Goal: Task Accomplishment & Management: Use online tool/utility

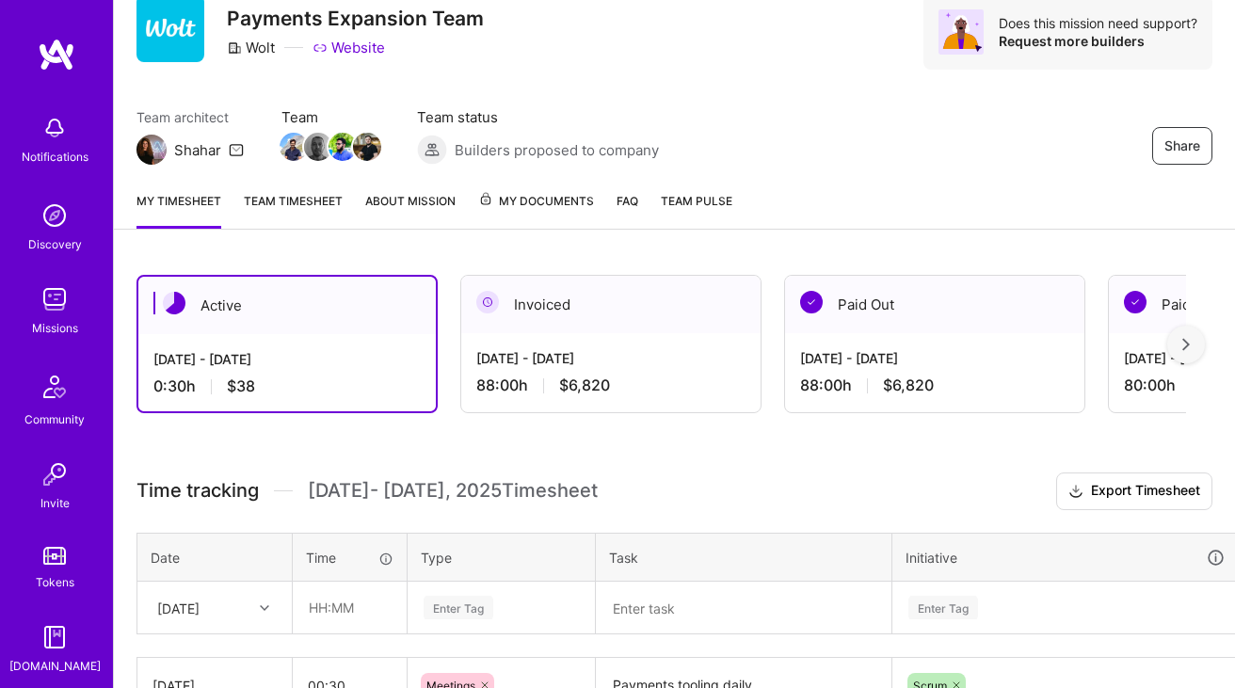
scroll to position [239, 0]
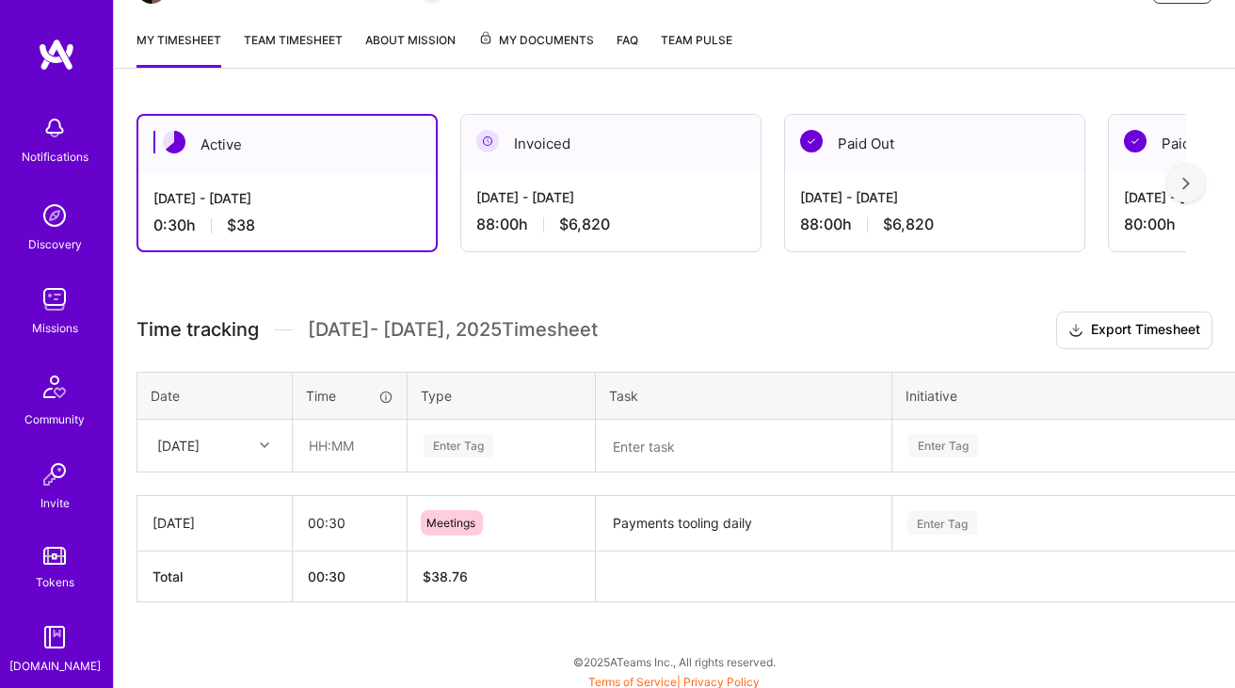
scroll to position [238, 0]
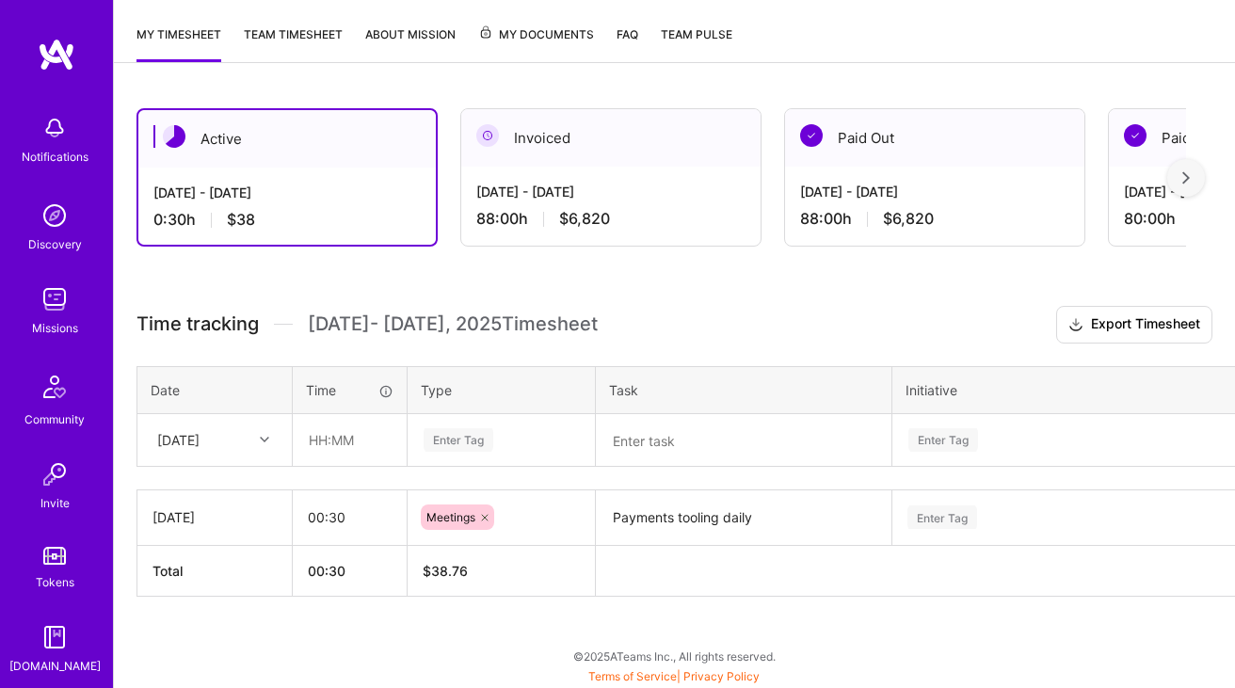
click at [672, 530] on textarea "Payments tooling daily" at bounding box center [744, 519] width 292 height 52
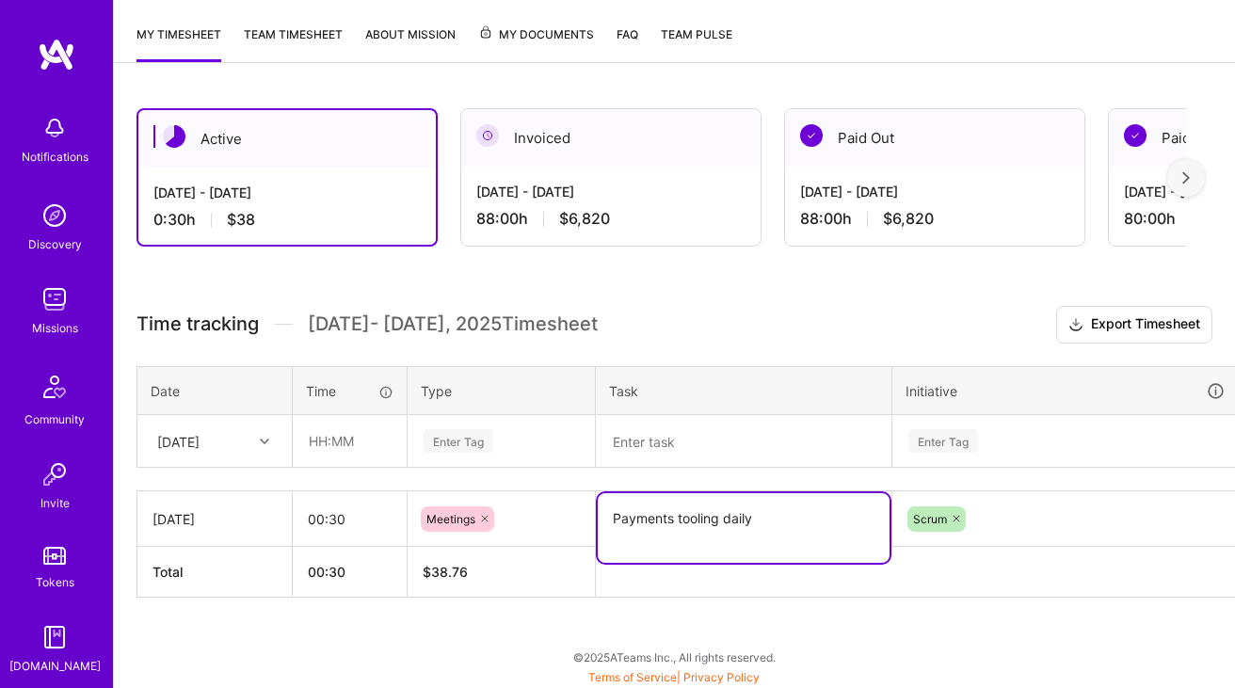
click at [672, 530] on textarea "Payments tooling daily" at bounding box center [744, 528] width 292 height 70
click at [200, 444] on div "[DATE]" at bounding box center [178, 441] width 42 height 20
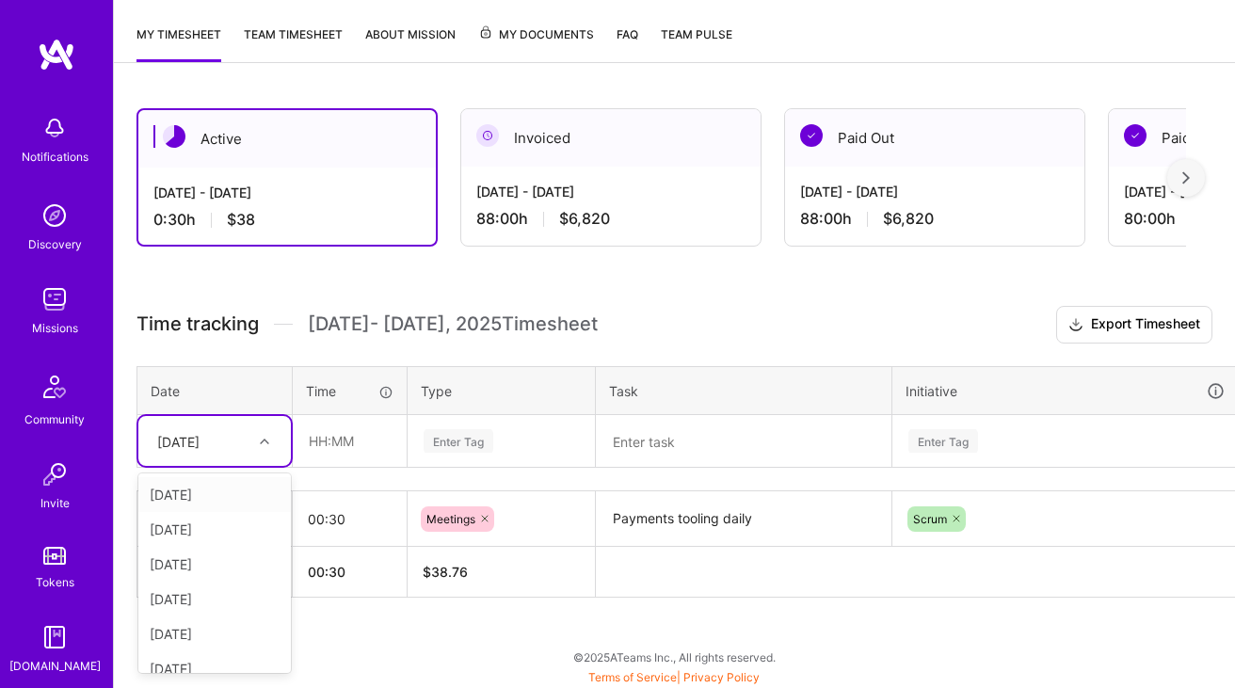
scroll to position [239, 0]
click at [216, 522] on div "Thu, Oct 2" at bounding box center [214, 528] width 153 height 35
click at [643, 441] on textarea at bounding box center [744, 440] width 292 height 49
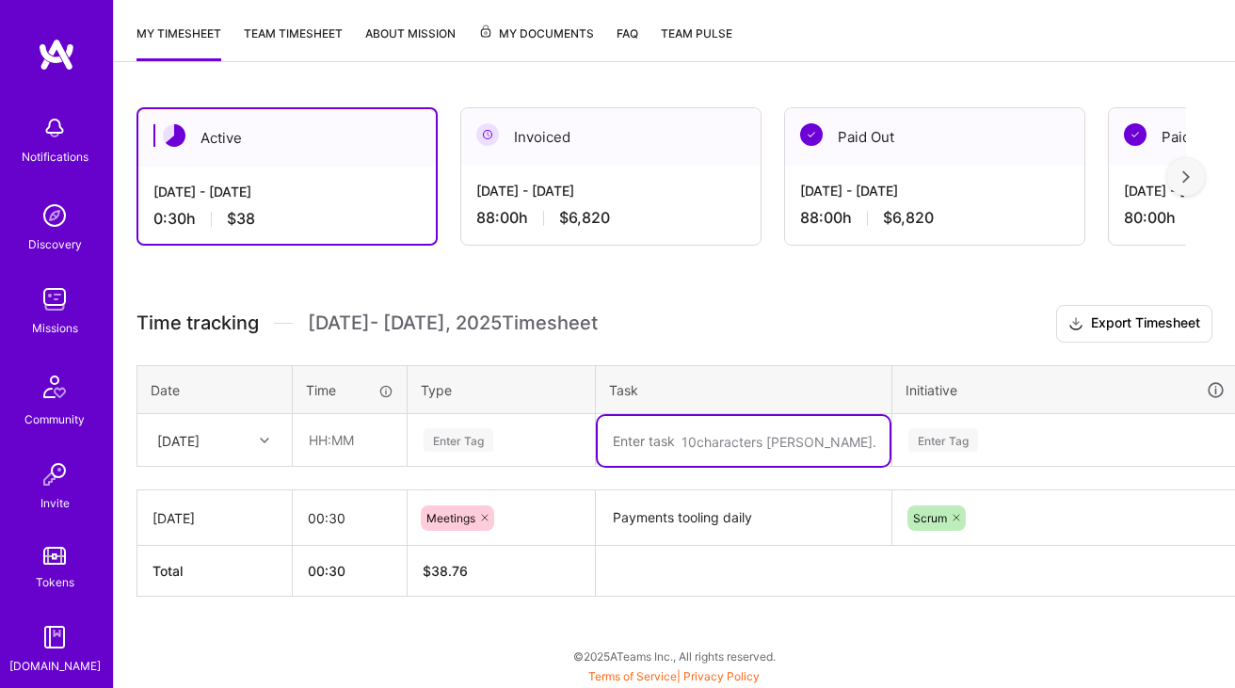
paste textarea "Payments tooling daily"
type textarea "Payments tooling daily"
click at [490, 426] on div "Enter Tag" at bounding box center [502, 440] width 186 height 49
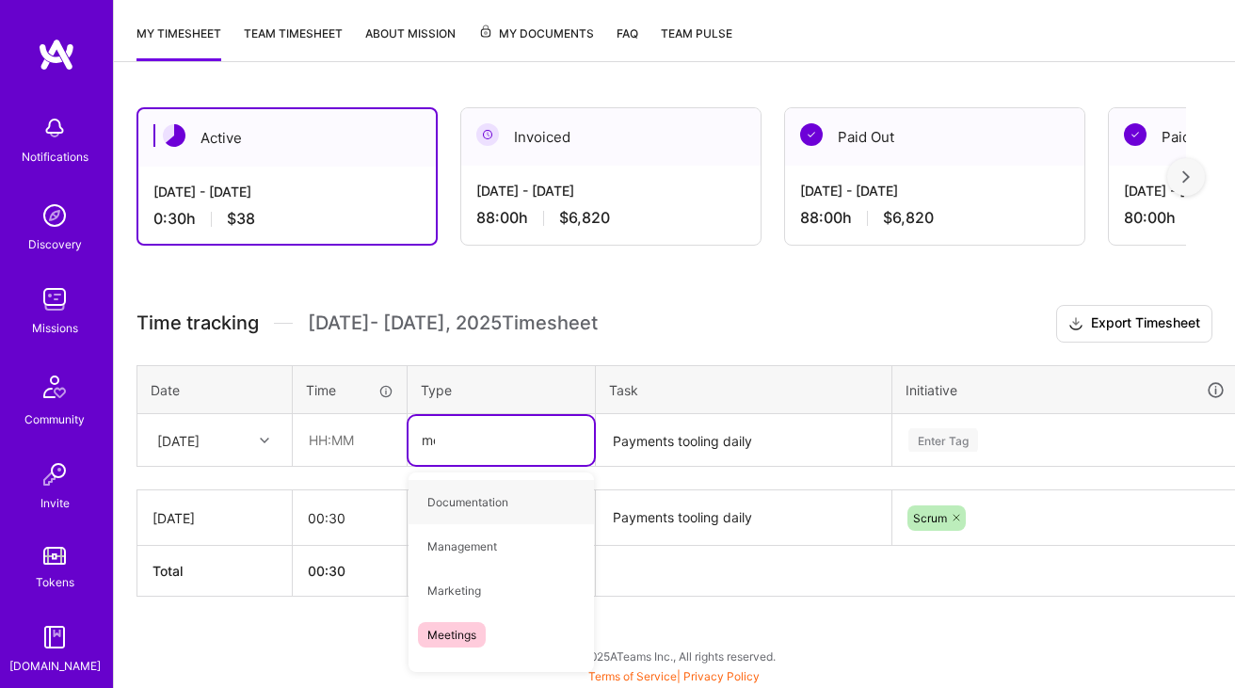
type input "mee"
click at [447, 490] on span "Meetings" at bounding box center [452, 502] width 68 height 25
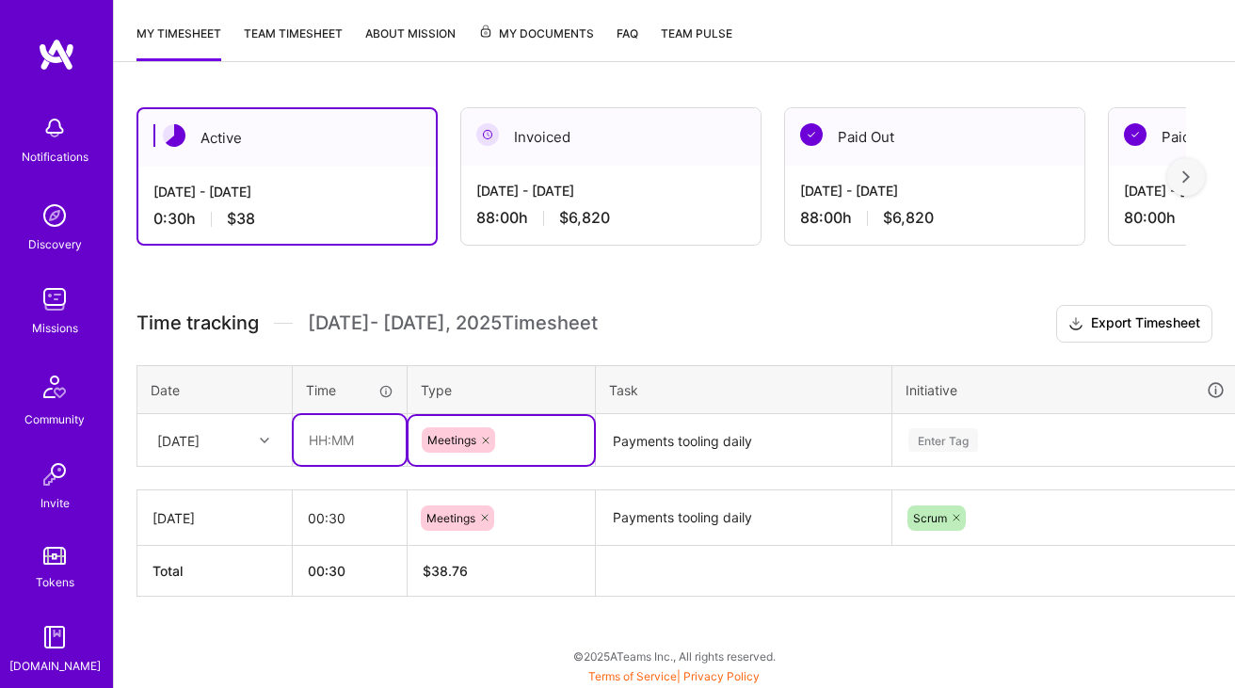
click at [369, 447] on input "text" at bounding box center [350, 440] width 112 height 50
type input "00:30"
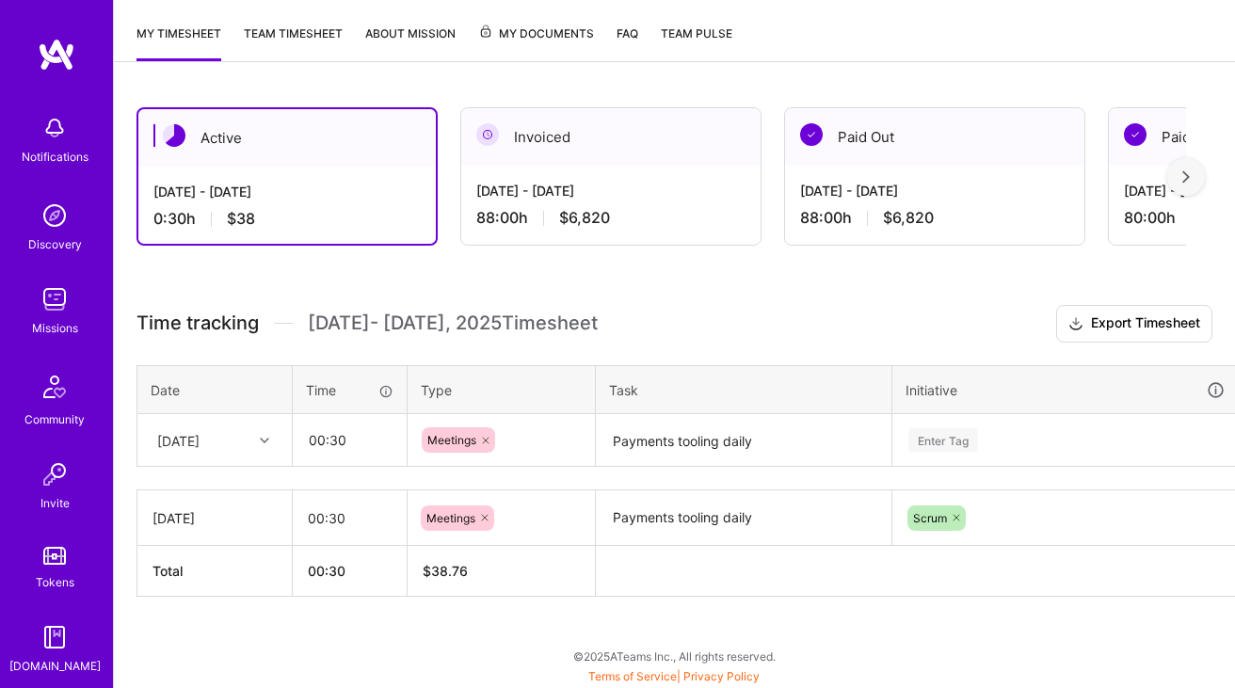
click at [1008, 433] on td "Enter Tag" at bounding box center [1066, 440] width 347 height 53
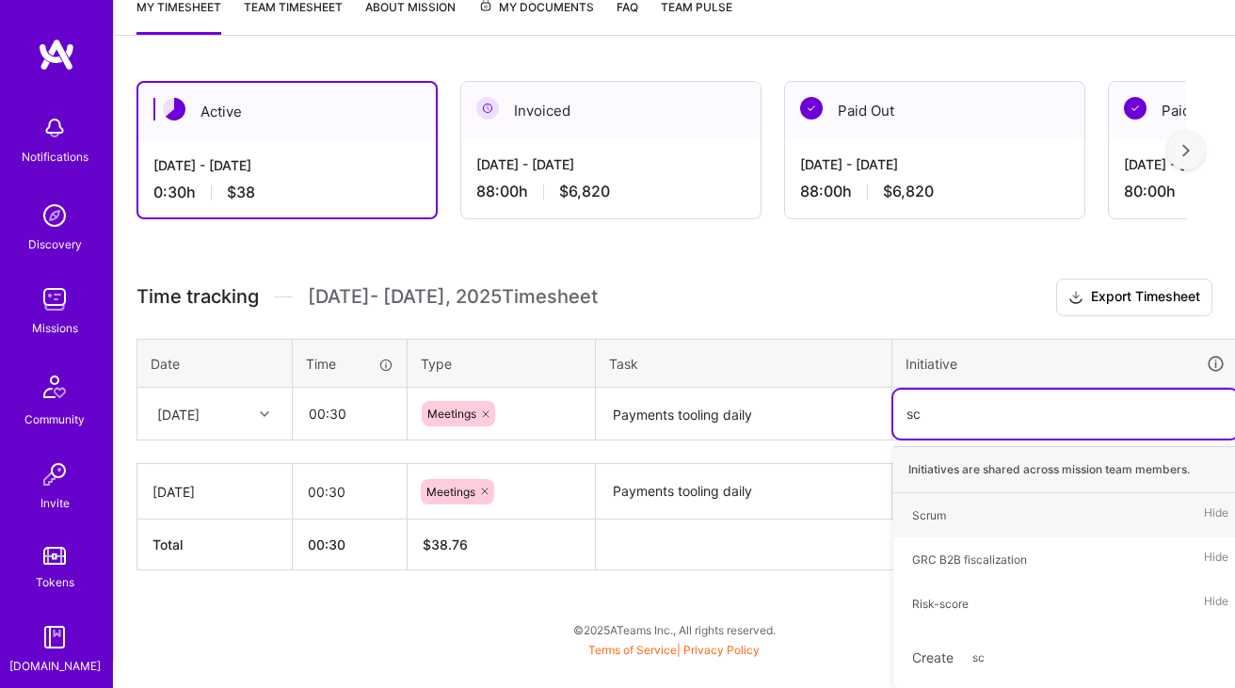
type input "scr"
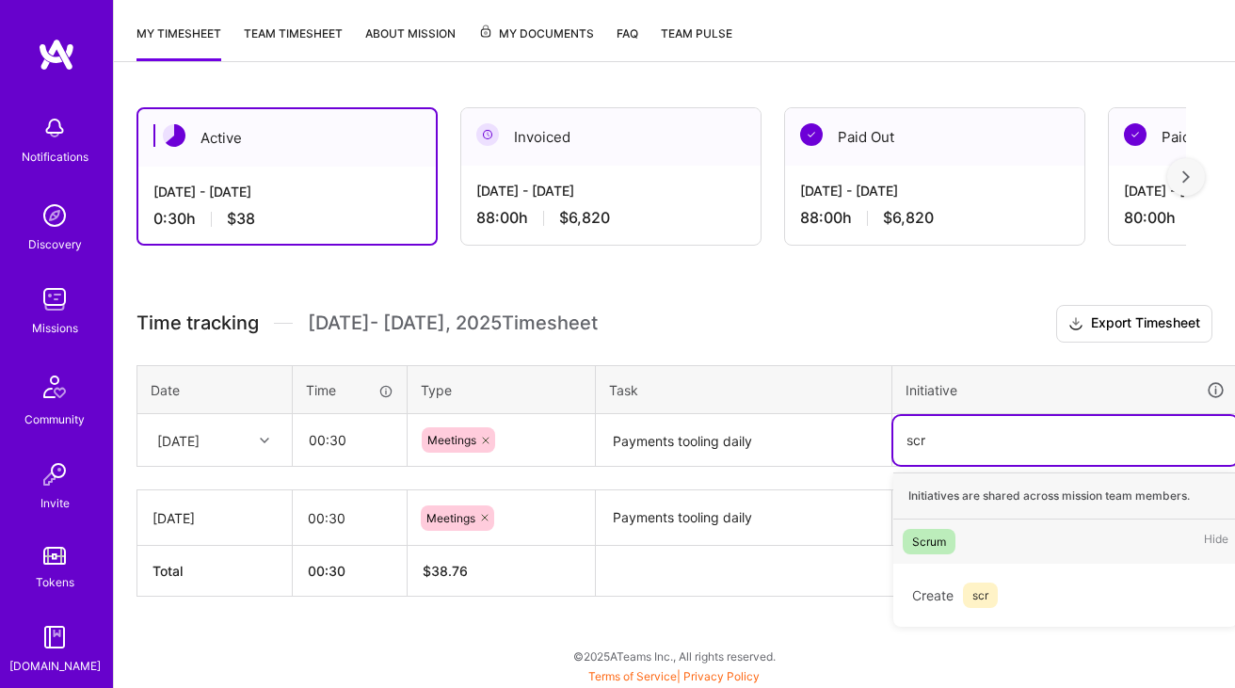
click at [943, 532] on div "Scrum" at bounding box center [929, 542] width 34 height 20
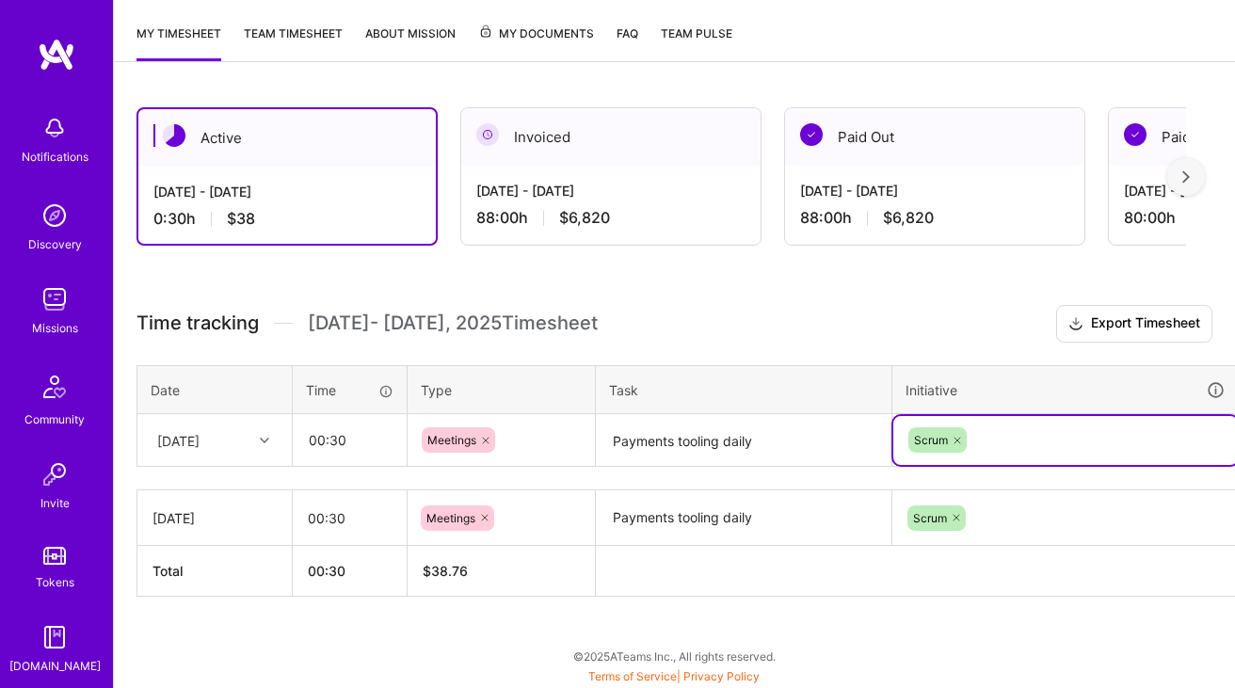
click at [823, 313] on h3 "Time tracking Oct 1 - Oct 15 , 2025 Timesheet Export Timesheet" at bounding box center [675, 324] width 1076 height 38
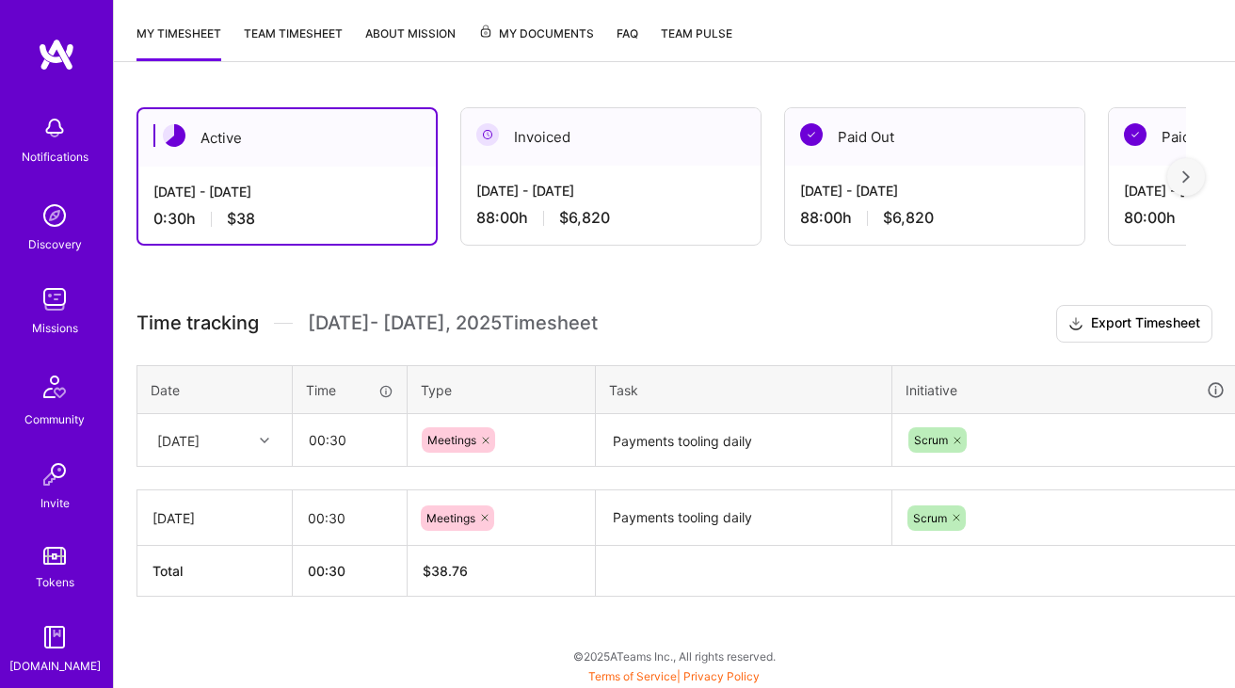
click at [622, 434] on textarea "Payments tooling daily" at bounding box center [744, 441] width 292 height 50
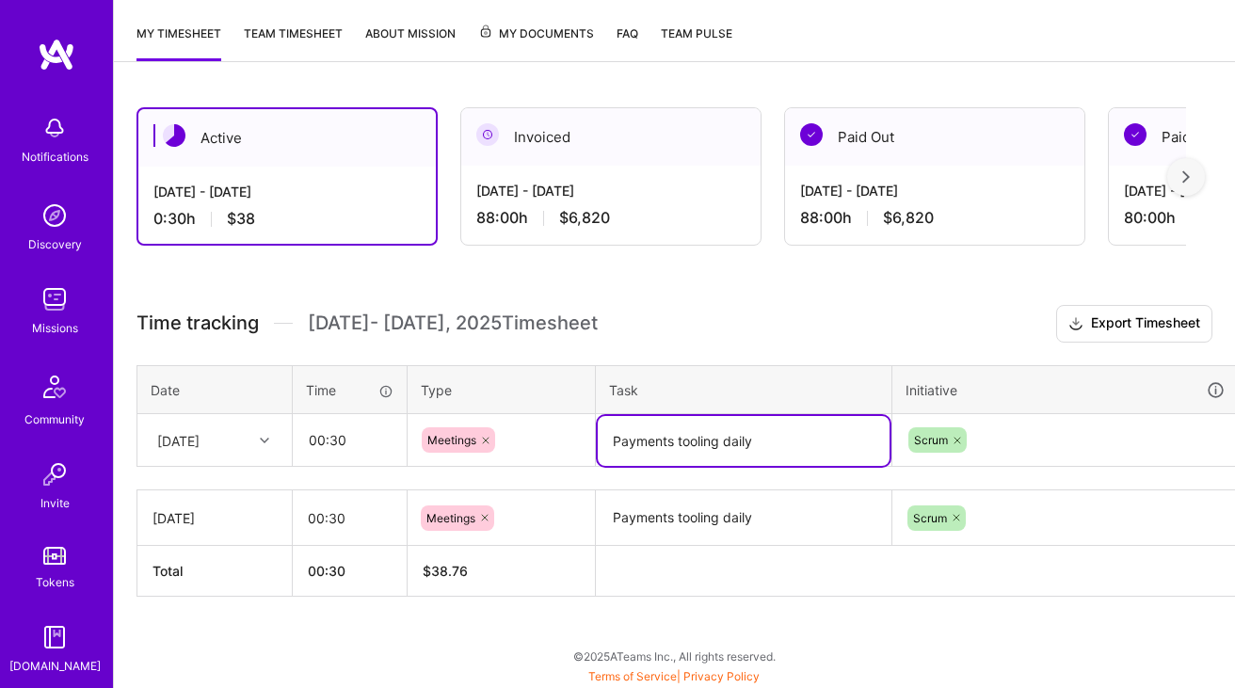
click at [622, 434] on textarea "Payments tooling daily" at bounding box center [744, 441] width 292 height 50
paste textarea "Engineering Competence 💻💡"
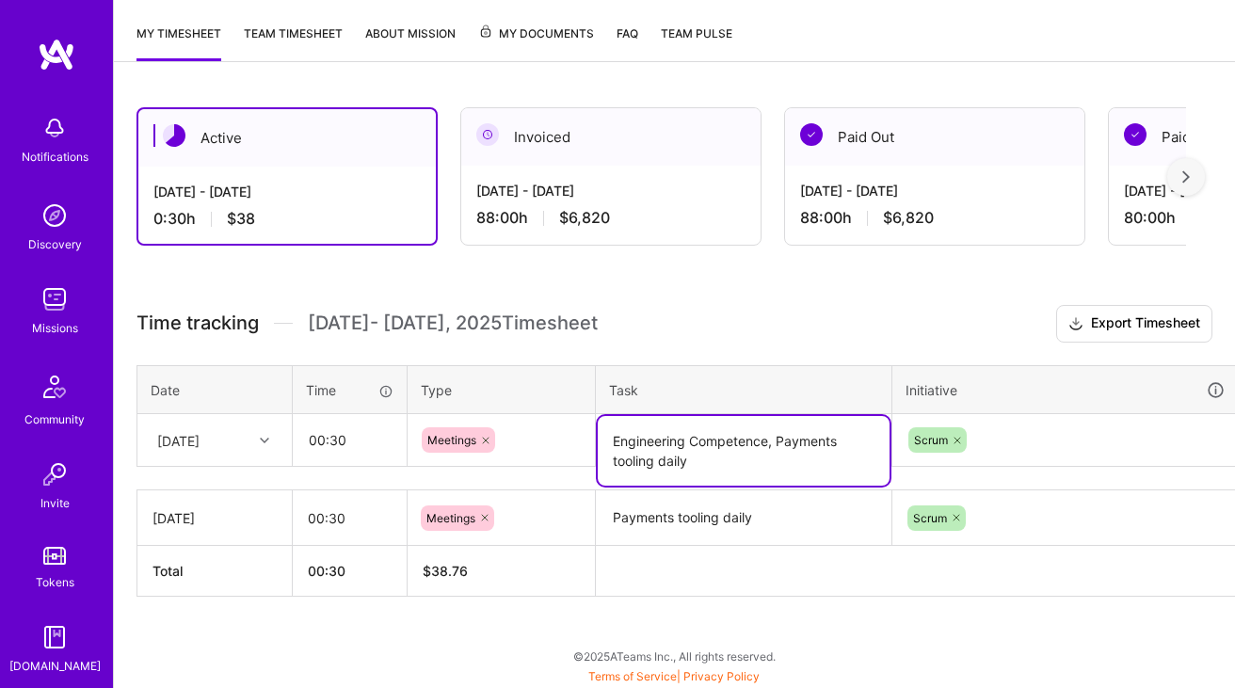
click at [750, 460] on textarea "Engineering Competence, Payments tooling daily" at bounding box center [744, 451] width 292 height 70
paste textarea "Fraud Prevention - Coding practices free floor"
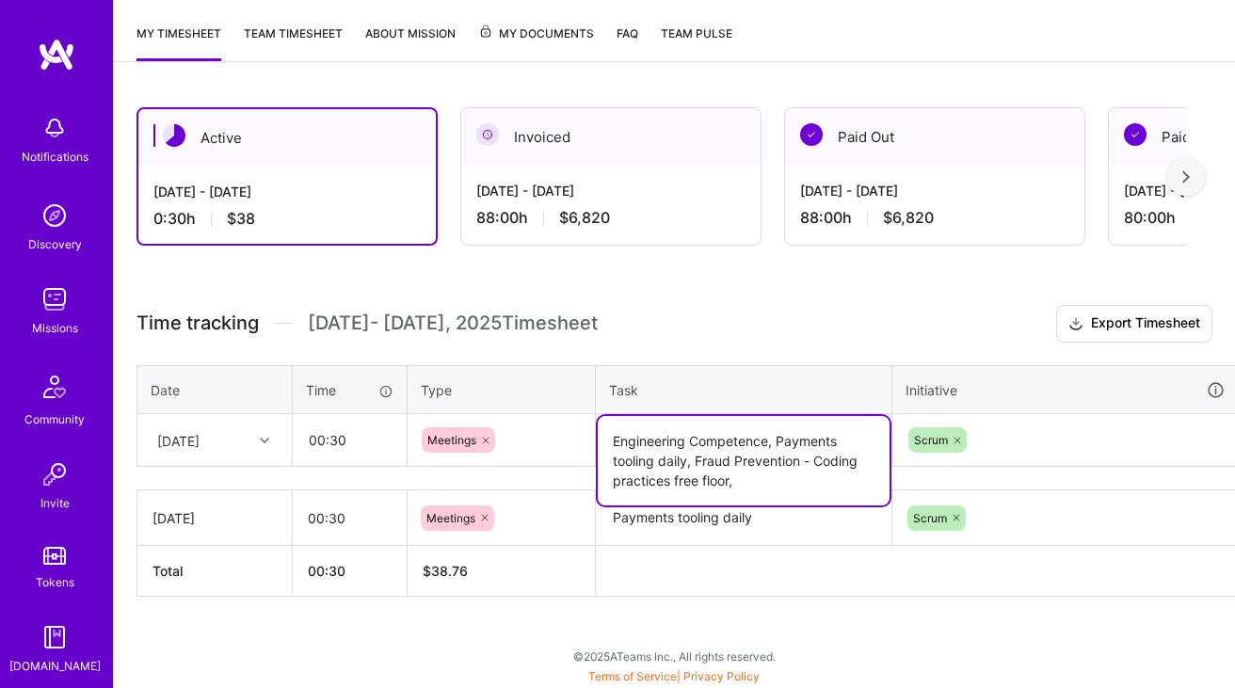
type textarea "Engineering Competence, Payments tooling daily, Fraud Prevention - Coding pract…"
click at [341, 436] on input "00:30" at bounding box center [350, 440] width 112 height 50
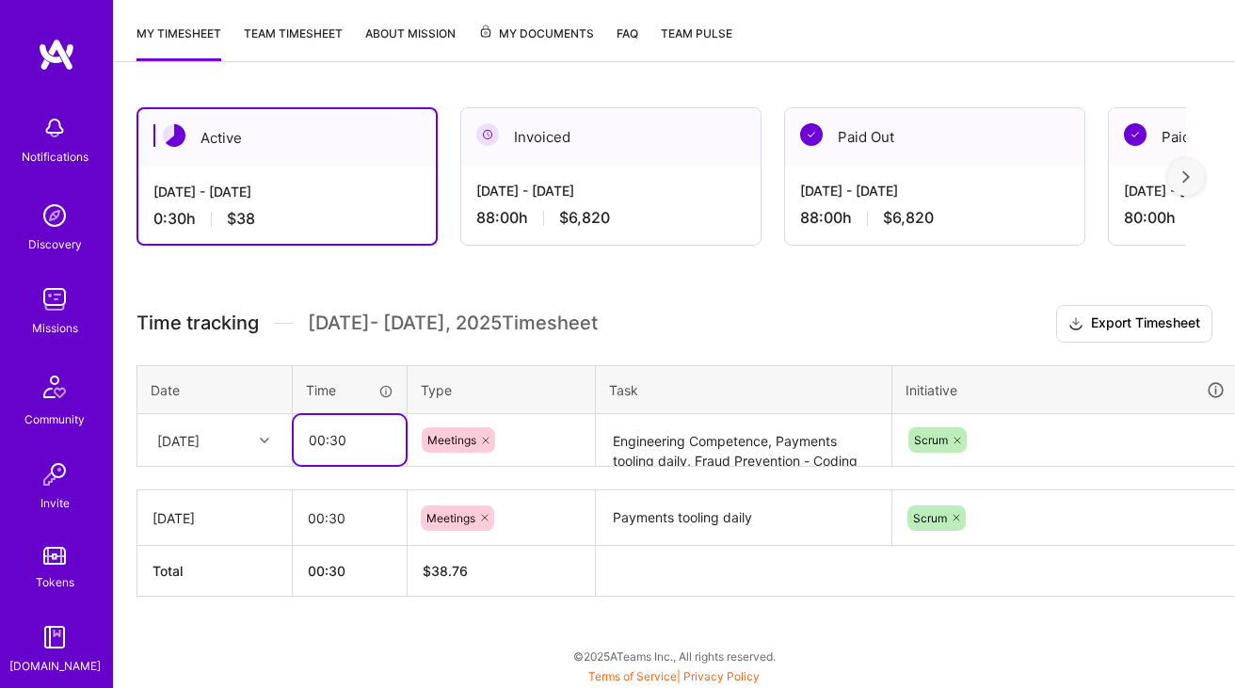
click at [341, 436] on input "00:30" at bounding box center [350, 440] width 112 height 50
click at [943, 331] on h3 "Time tracking Oct 1 - Oct 15 , 2025 Timesheet Export Timesheet" at bounding box center [675, 324] width 1076 height 38
type input "02:00"
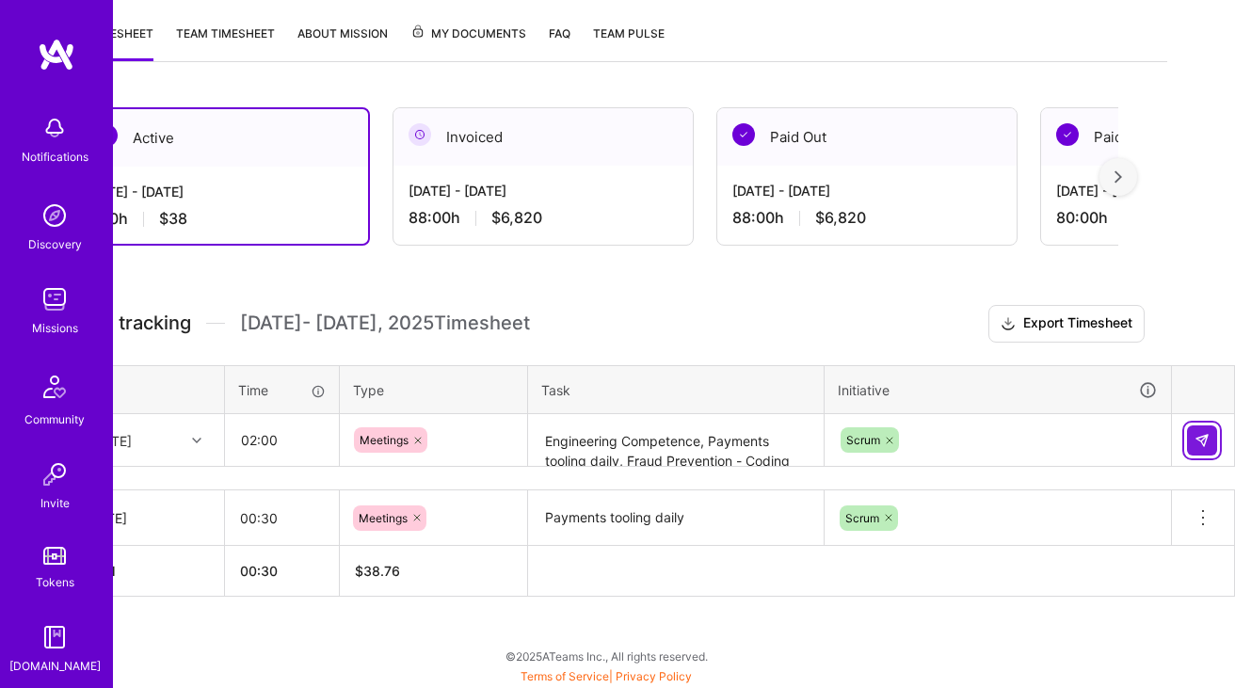
click at [1213, 440] on button at bounding box center [1202, 441] width 30 height 30
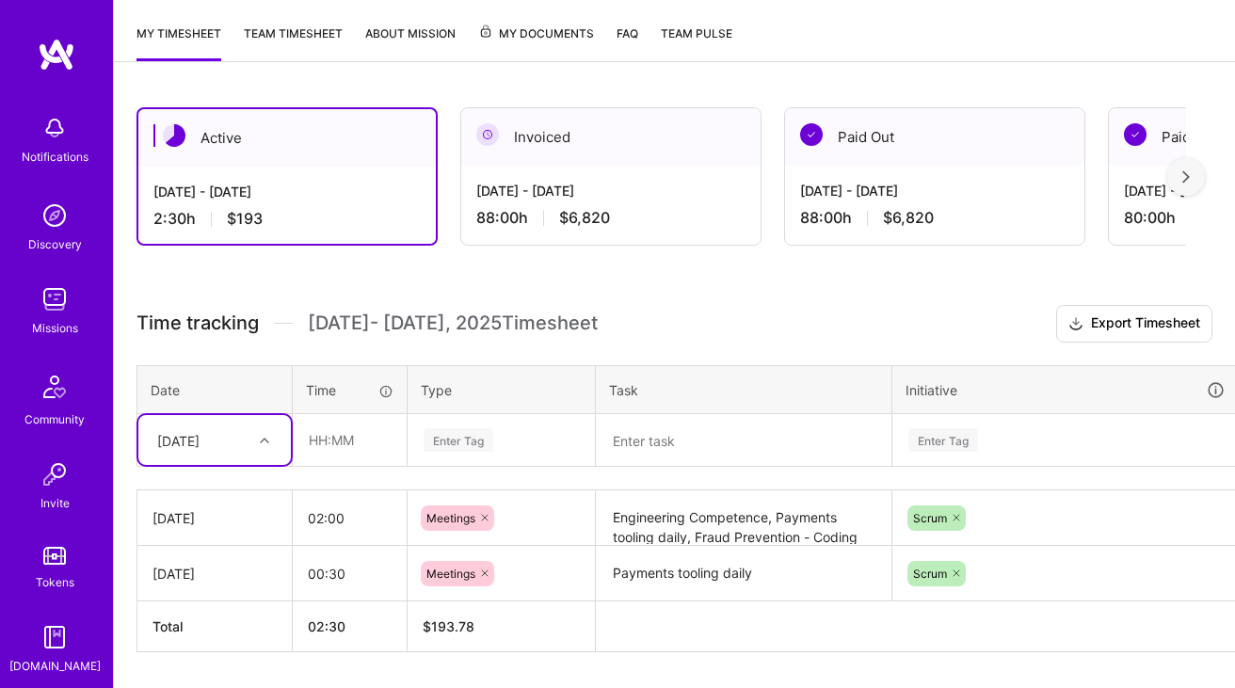
scroll to position [295, 0]
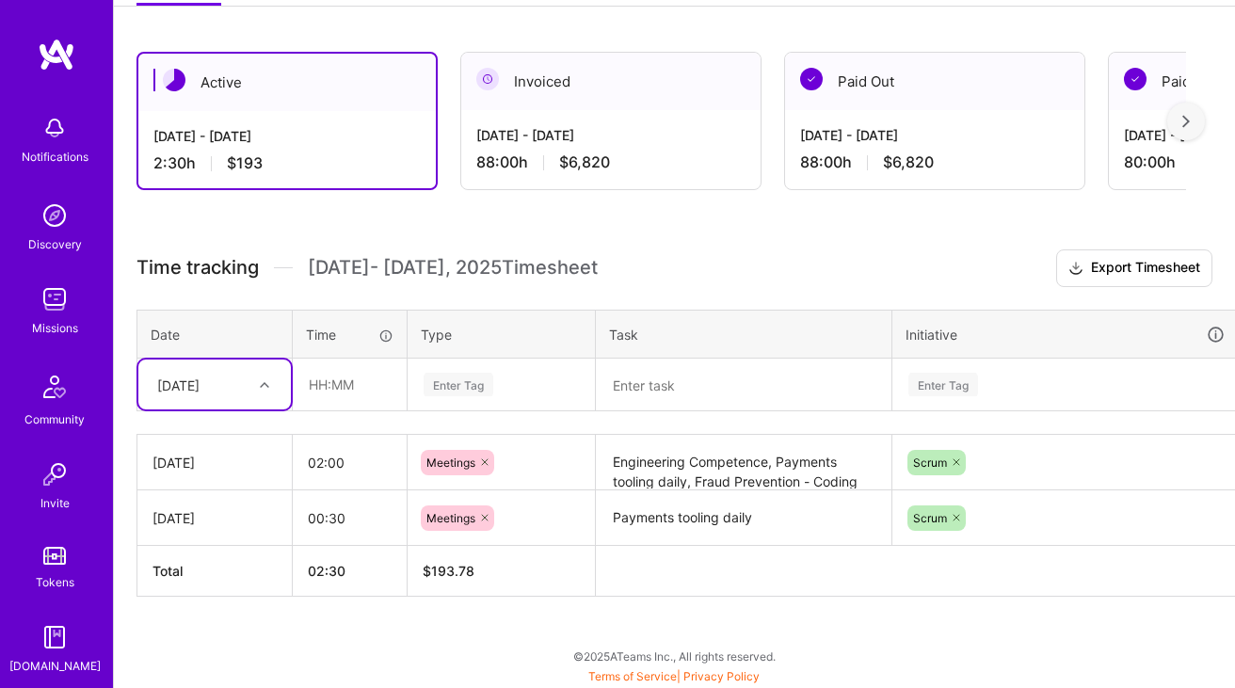
click at [247, 380] on div "Thu, Oct 2" at bounding box center [200, 384] width 105 height 31
click at [218, 480] on div "Fri, Oct 3" at bounding box center [214, 473] width 153 height 35
click at [326, 401] on input "text" at bounding box center [350, 385] width 112 height 50
type input "01:00"
click at [481, 394] on div "Enter Tag" at bounding box center [459, 384] width 70 height 29
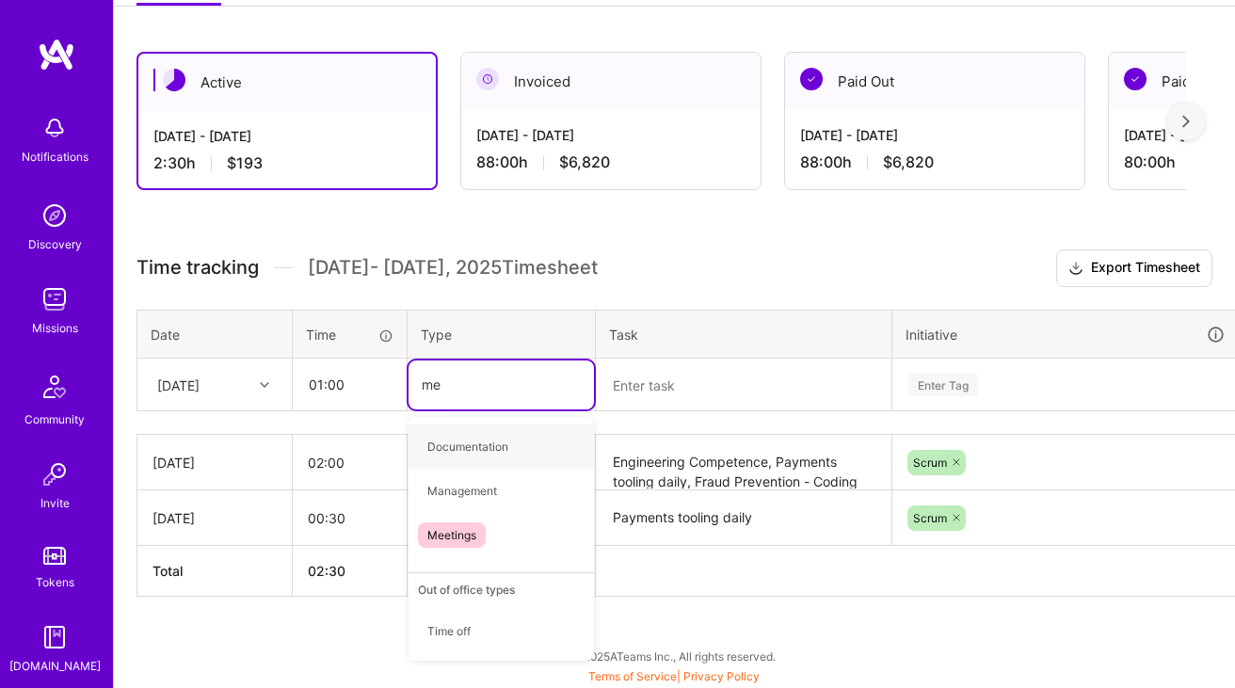
type input "mee"
click at [480, 448] on span "Meetings" at bounding box center [452, 446] width 68 height 25
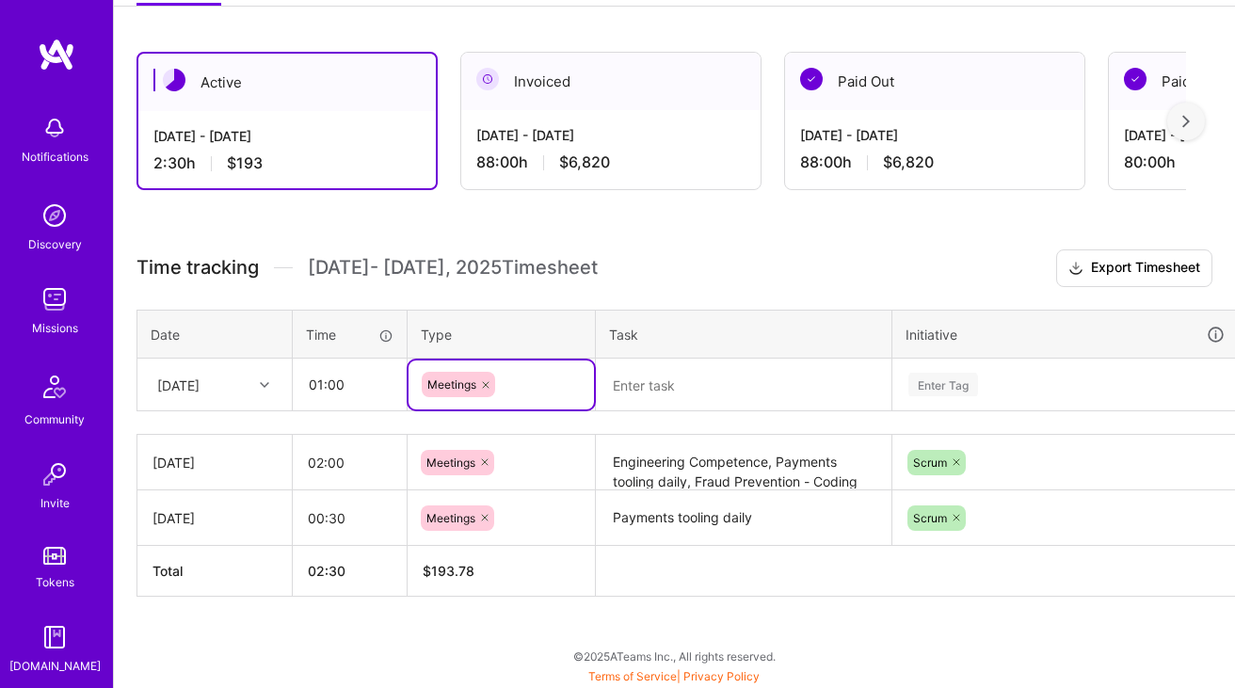
click at [719, 350] on th "Task" at bounding box center [744, 334] width 297 height 49
click at [773, 385] on div at bounding box center [744, 385] width 294 height 0
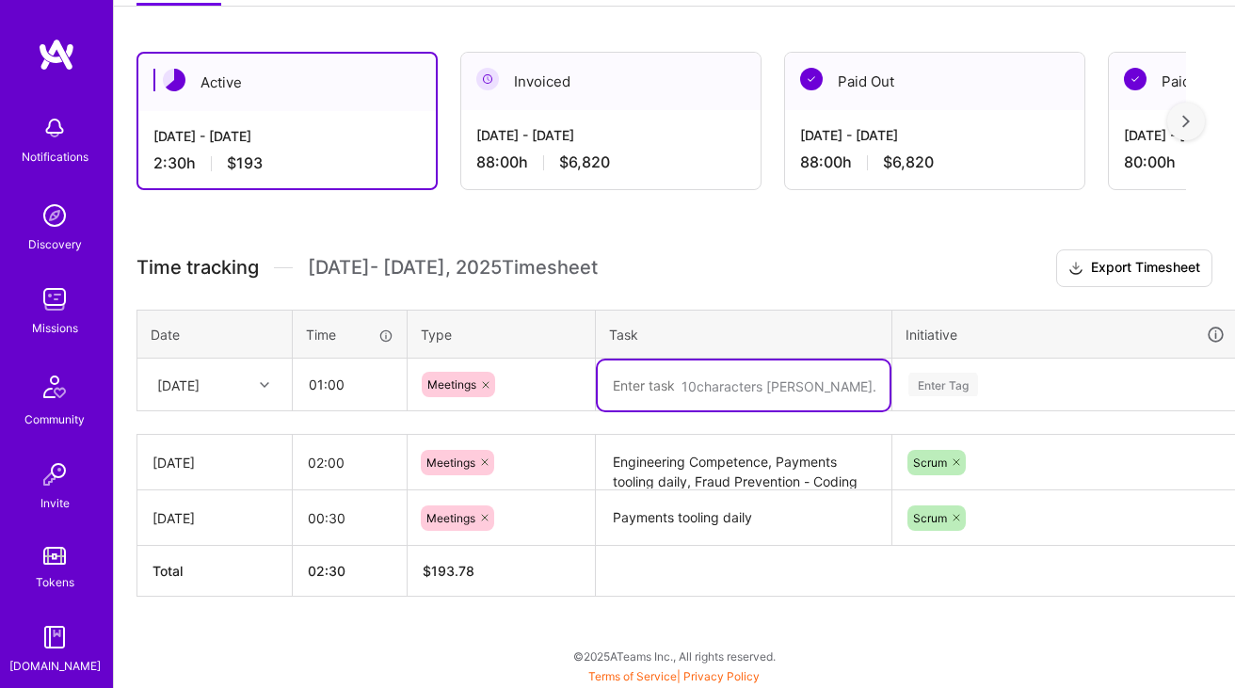
paste textarea "1on1 biweekly (Arsalan <-> Tommi)"
click at [702, 383] on textarea "1on1 biweekly (Arsalan <-> Tommi)" at bounding box center [744, 386] width 292 height 50
click at [730, 463] on textarea "Engineering Competence, Payments tooling daily, Fraud Prevention - Coding pract…" at bounding box center [744, 463] width 292 height 52
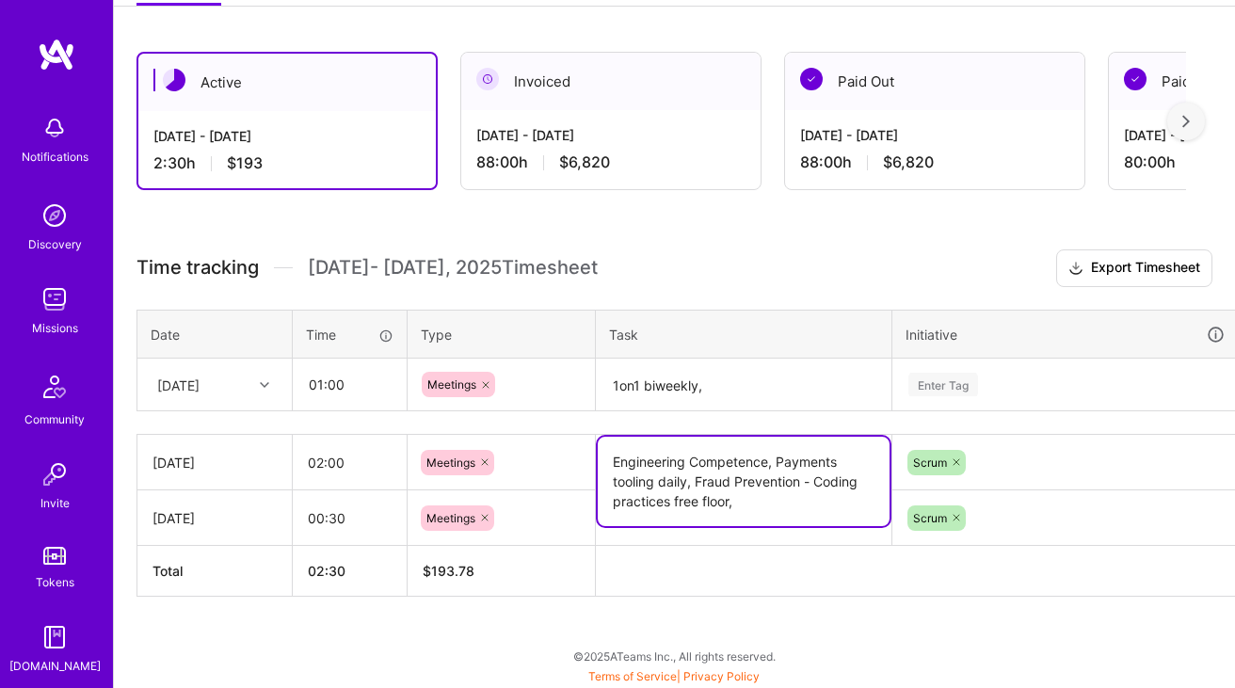
click at [772, 464] on textarea "Engineering Competence, Payments tooling daily, Fraud Prevention - Coding pract…" at bounding box center [744, 481] width 292 height 89
click at [725, 536] on textarea "Payments tooling daily" at bounding box center [744, 519] width 292 height 52
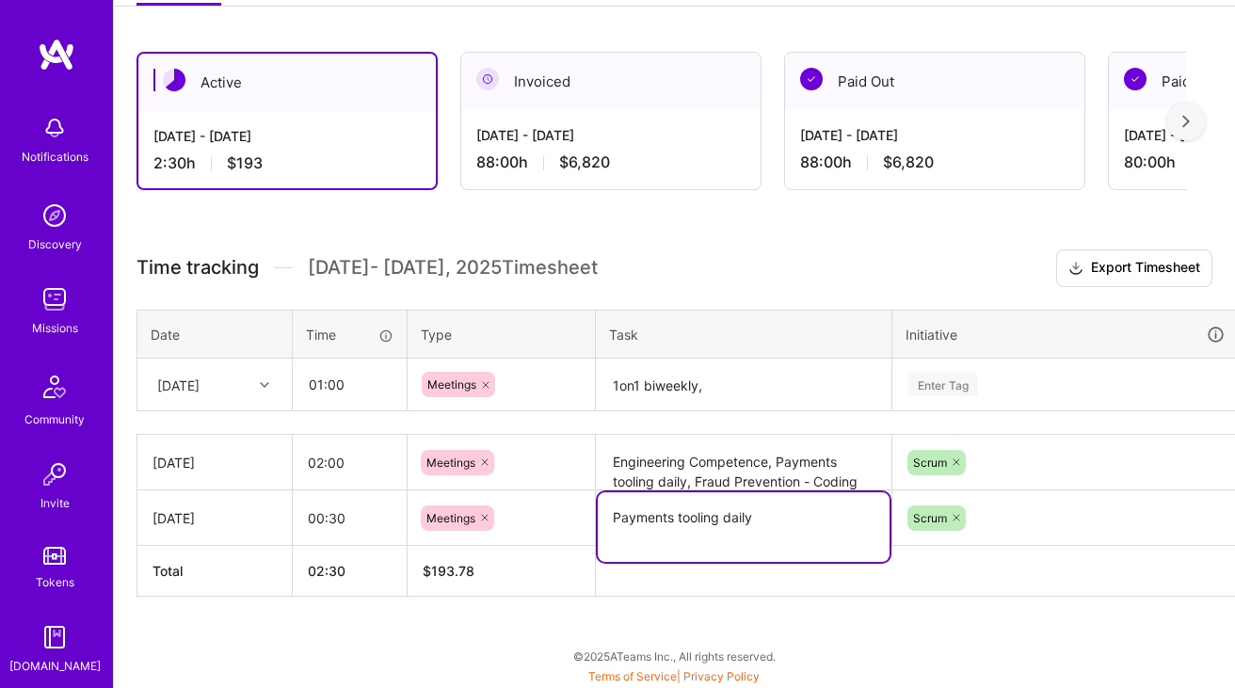
click at [725, 536] on textarea "Payments tooling daily" at bounding box center [744, 528] width 292 height 70
click at [713, 399] on textarea "1on1 biweekly," at bounding box center [744, 386] width 292 height 50
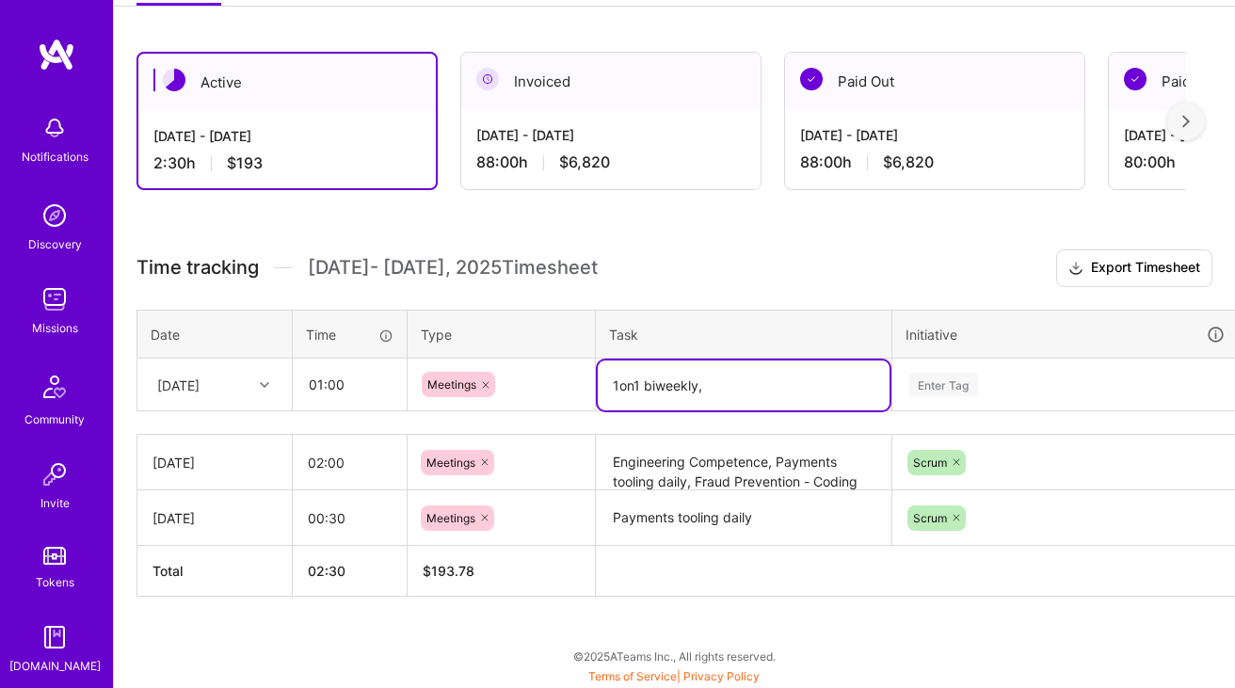
paste textarea "Payments tooling daily"
type textarea "1on1 biweekly, Payments tooling daily"
click at [1002, 374] on div "Enter Tag" at bounding box center [1066, 385] width 345 height 49
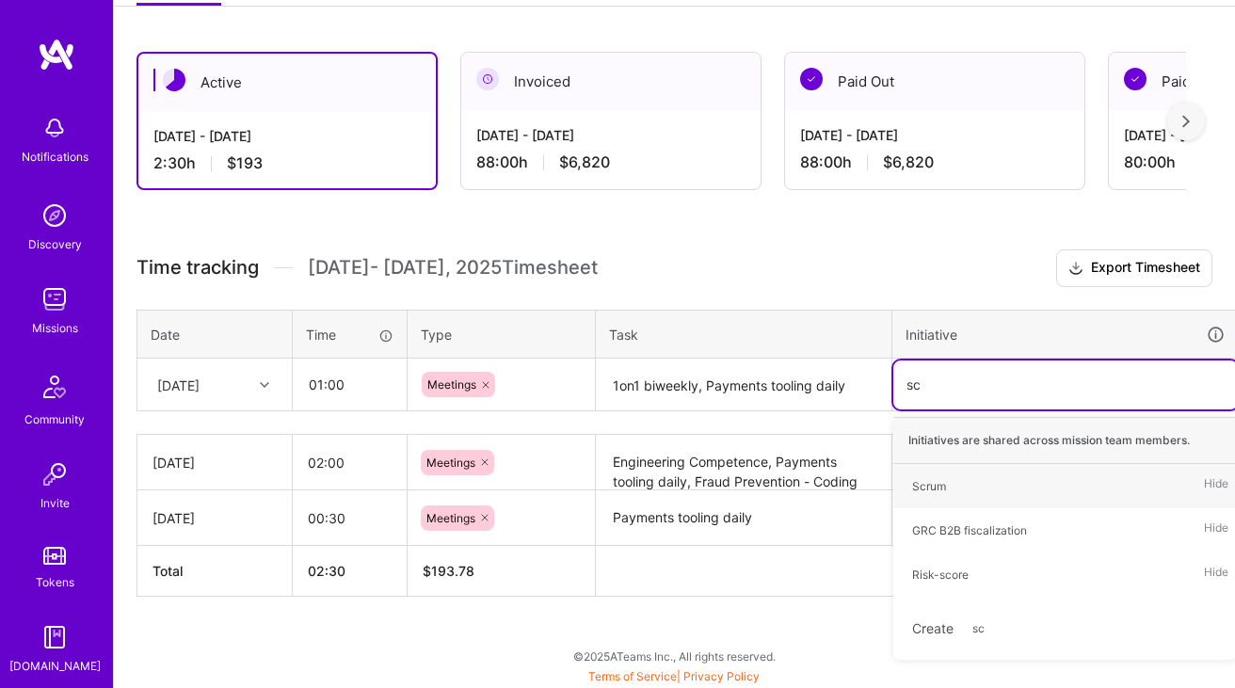
type input "scr"
click at [927, 477] on div "Scrum" at bounding box center [929, 486] width 34 height 20
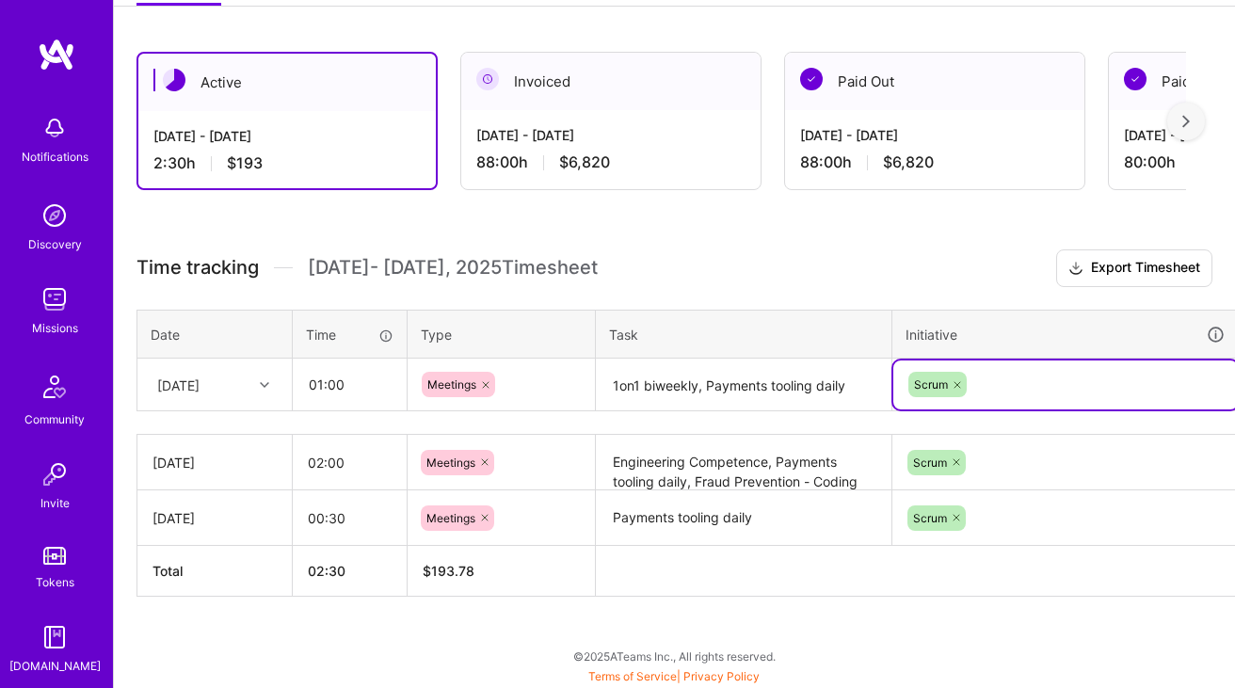
scroll to position [295, 68]
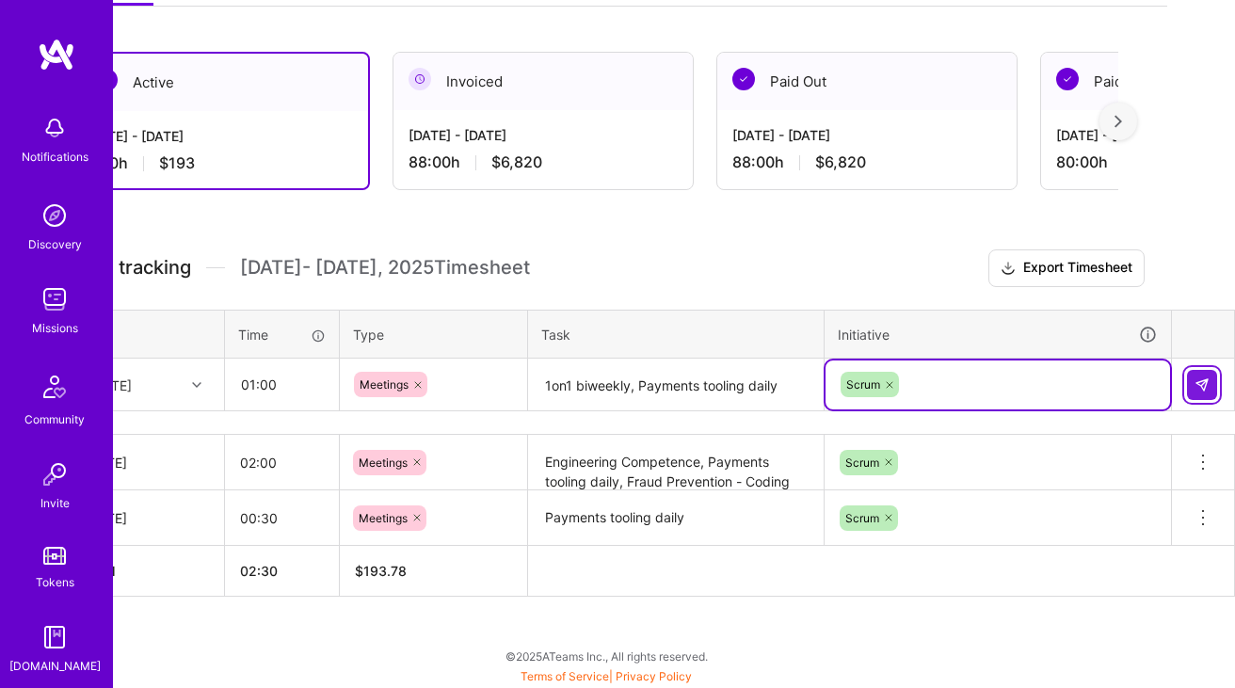
click at [1203, 393] on button at bounding box center [1202, 385] width 30 height 30
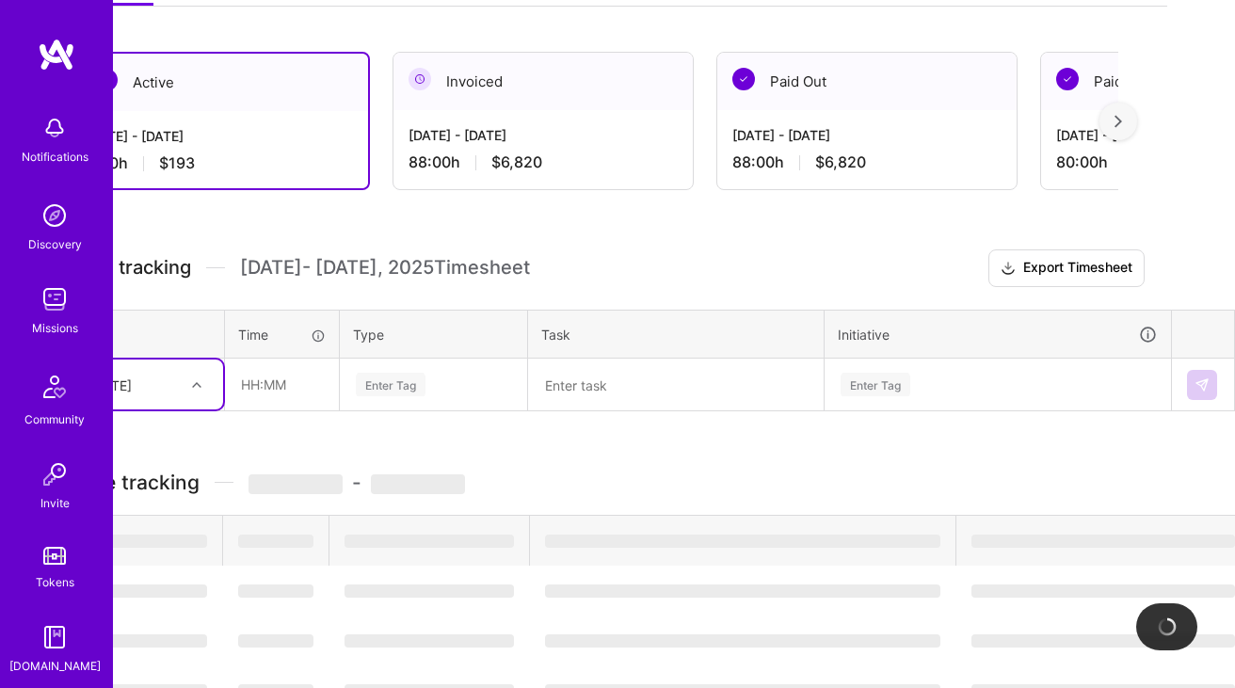
scroll to position [295, 0]
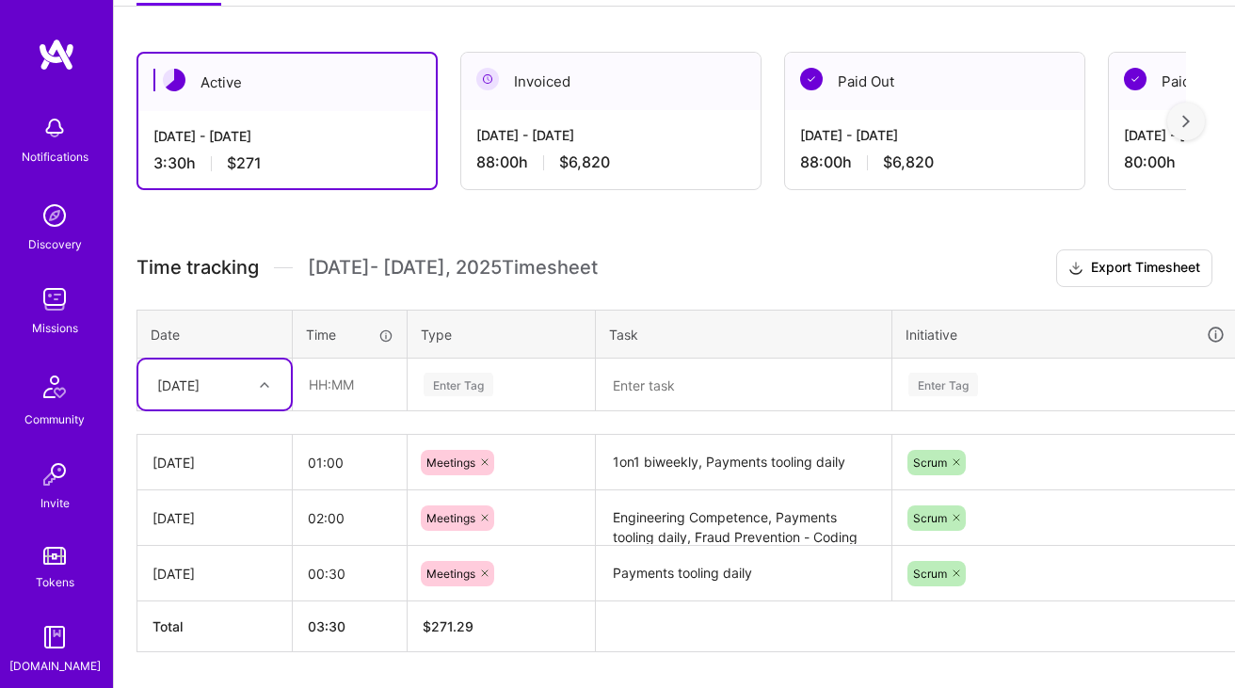
click at [221, 389] on div "Fri, Oct 3" at bounding box center [200, 384] width 105 height 31
click at [223, 499] on div "Sat, Oct 4" at bounding box center [214, 508] width 153 height 35
click at [262, 364] on div "Sat, Oct 4" at bounding box center [214, 385] width 153 height 50
click at [220, 570] on div "Mon, Oct 6" at bounding box center [214, 577] width 153 height 35
click at [358, 379] on input "text" at bounding box center [350, 385] width 112 height 50
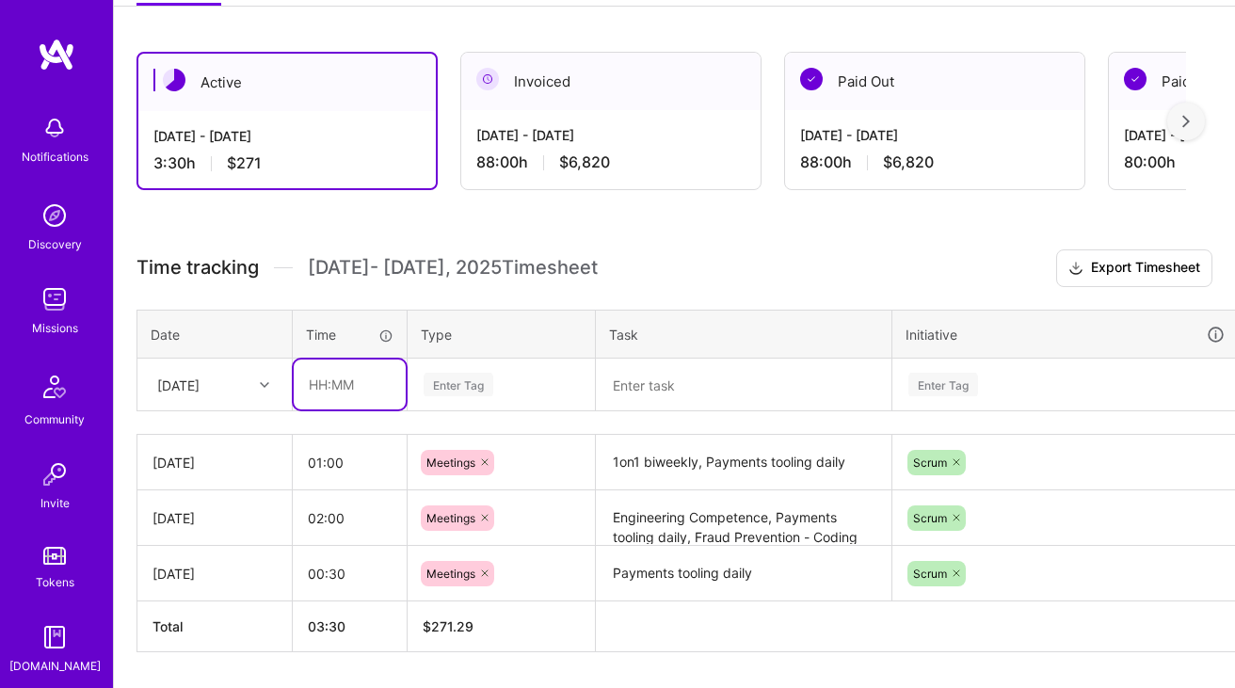
type input "00:30"
click at [476, 385] on div "Enter Tag" at bounding box center [459, 384] width 70 height 29
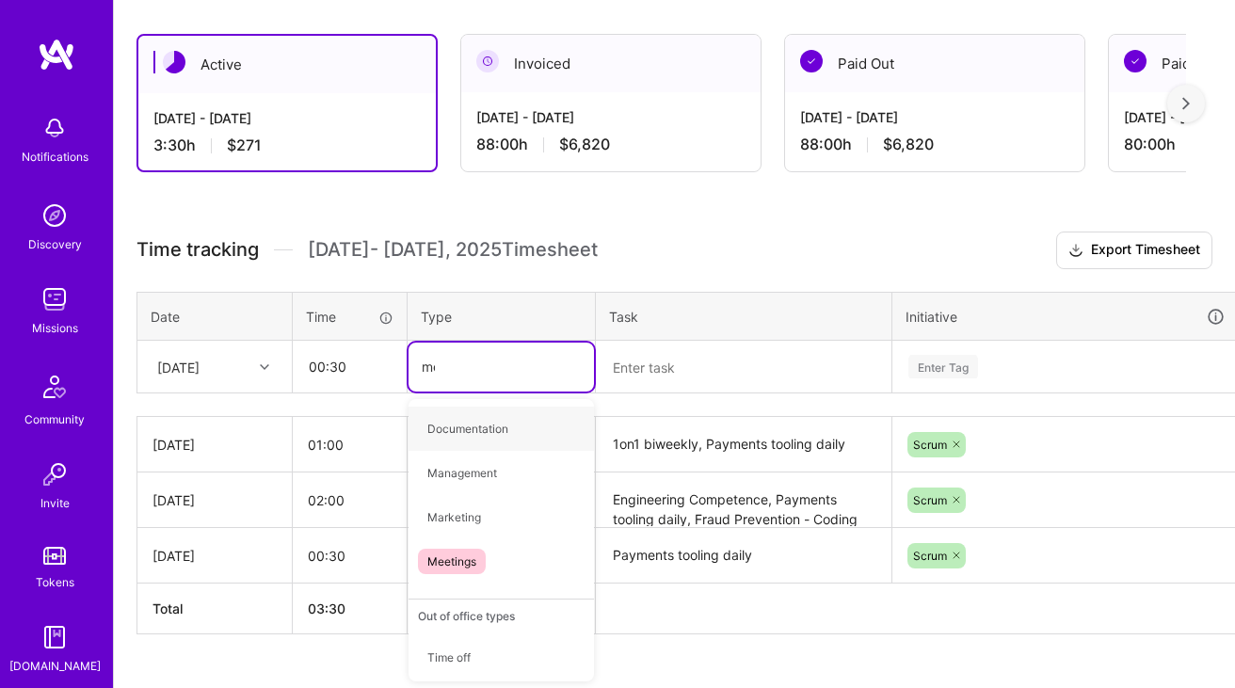
type input "mee"
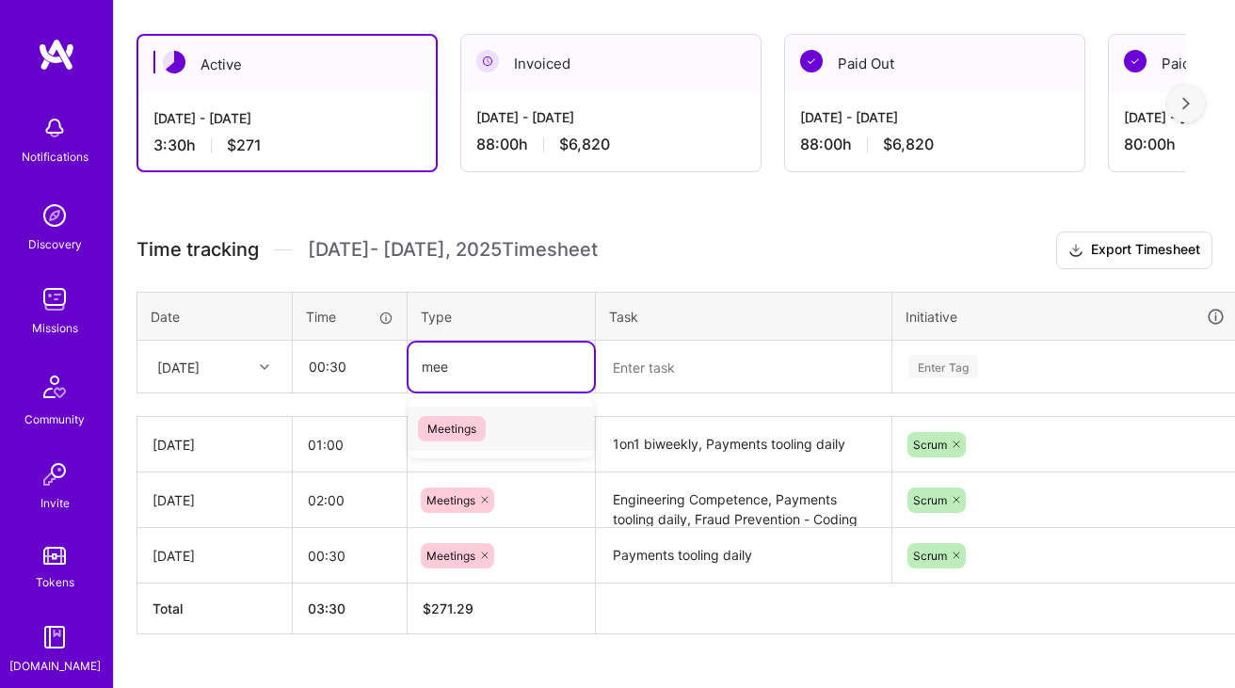
click at [487, 423] on div "Meetings" at bounding box center [502, 429] width 186 height 44
click at [660, 355] on textarea at bounding box center [744, 368] width 292 height 50
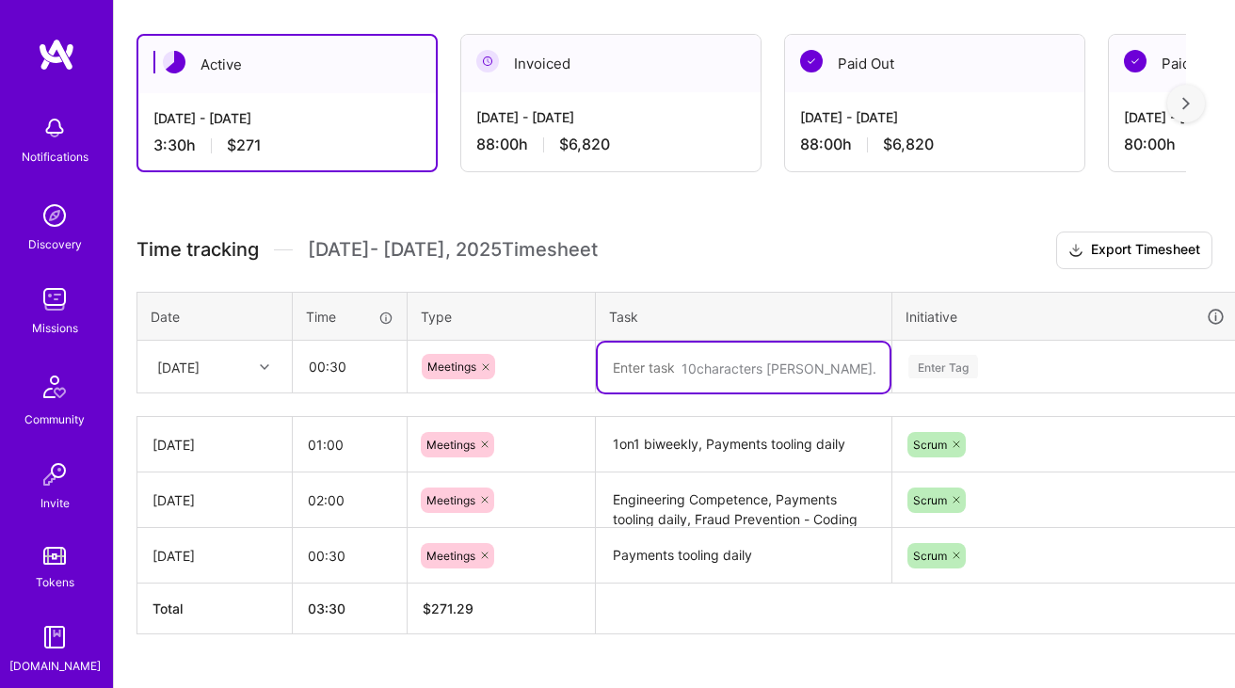
paste textarea "Payments tooling daily"
type textarea "Payments tooling daily"
click at [1045, 373] on td "Enter Tag" at bounding box center [1066, 367] width 347 height 53
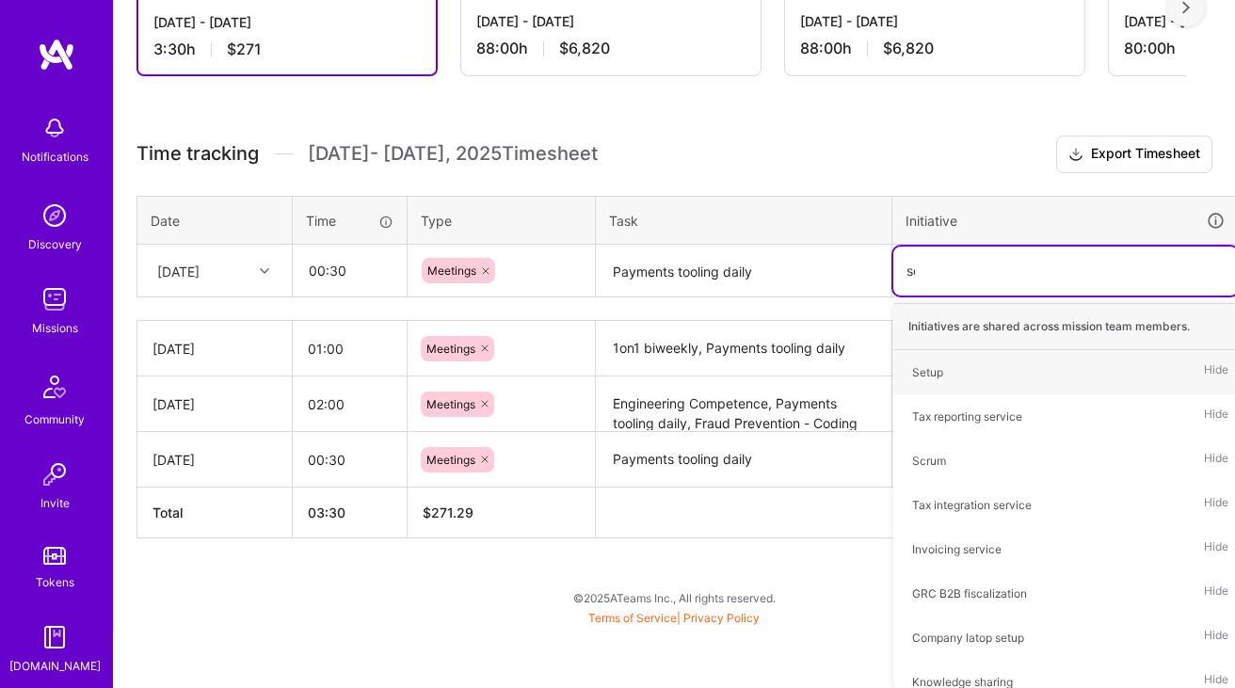
scroll to position [350, 0]
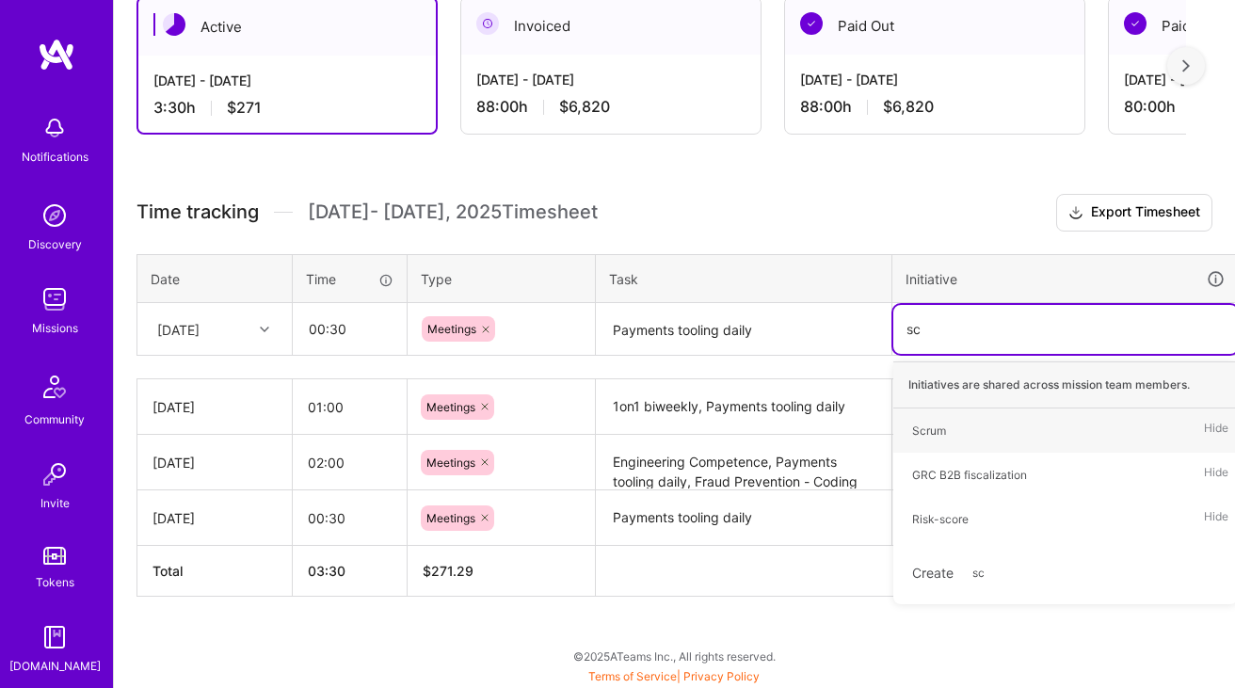
type input "scr"
click at [968, 439] on div "Scrum Hide" at bounding box center [1066, 431] width 345 height 44
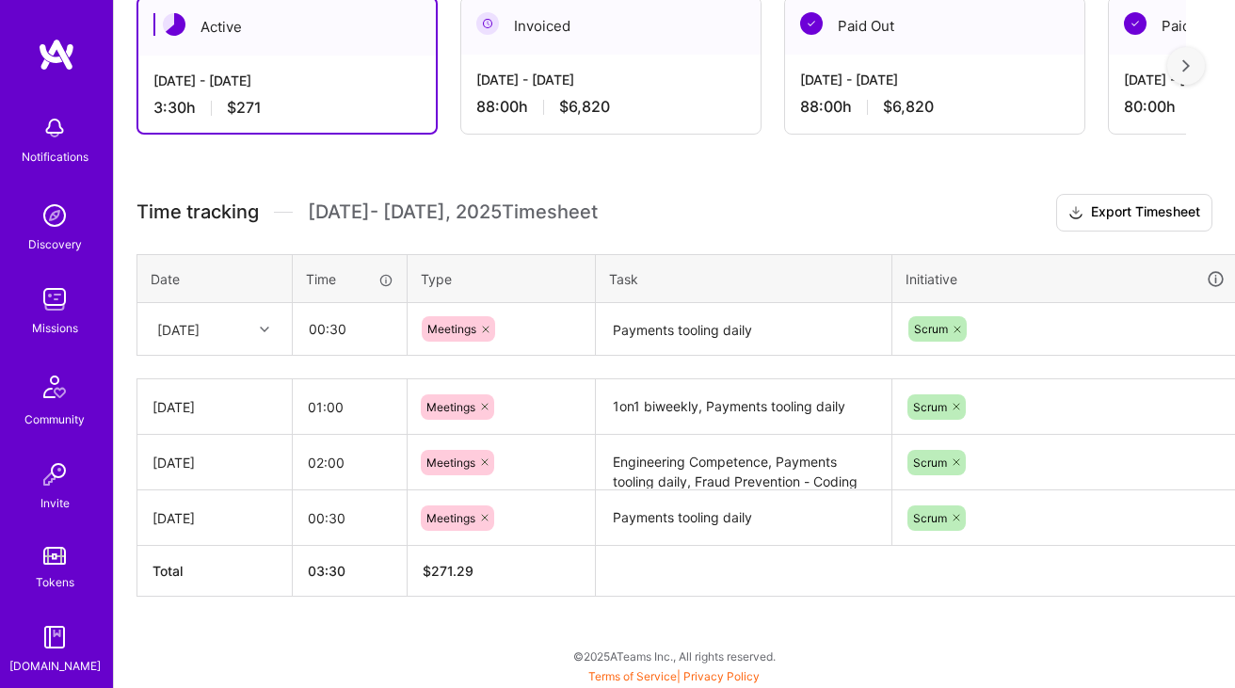
scroll to position [409, 0]
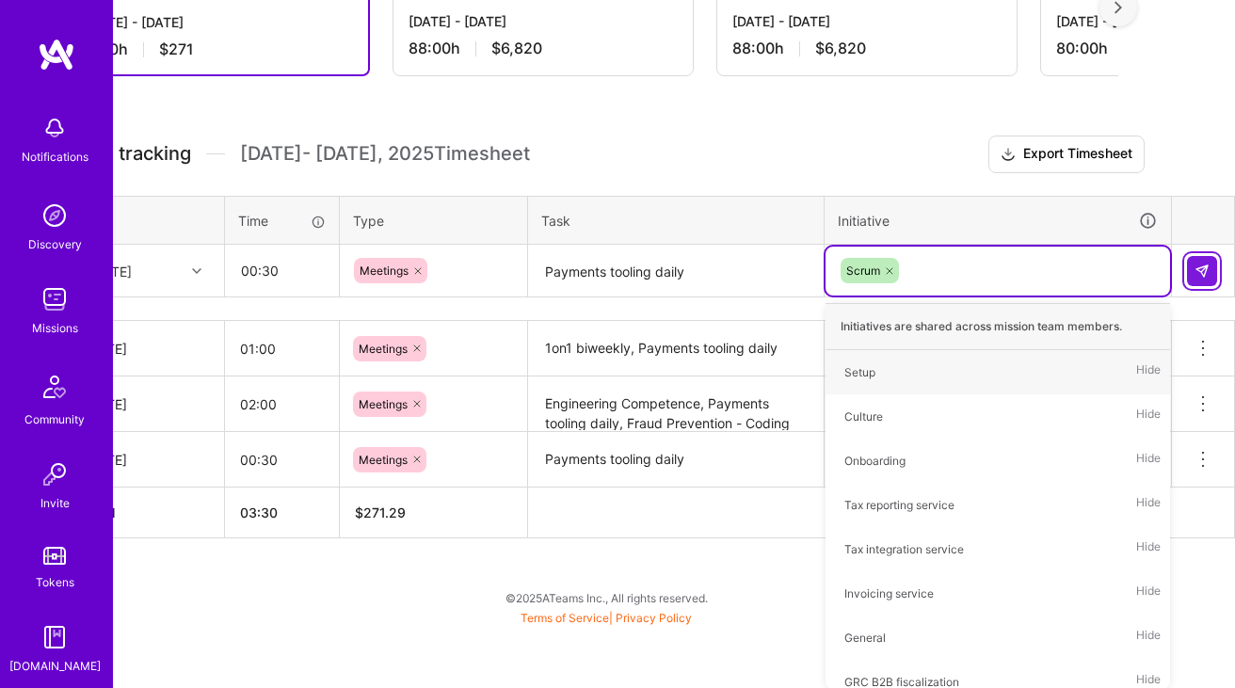
click at [1196, 269] on table "Date Time Type Task Initiative Mon, Oct 6 00:30 Meetings Payments tooling daily…" at bounding box center [652, 247] width 1167 height 103
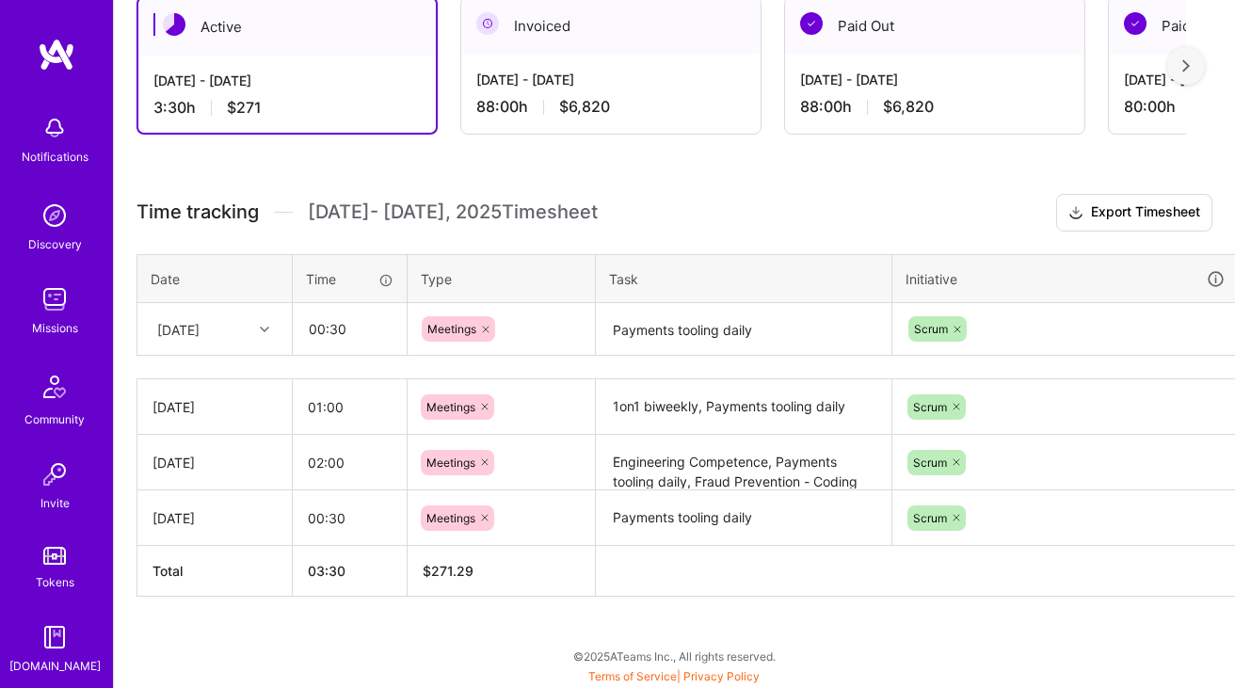
scroll to position [350, 68]
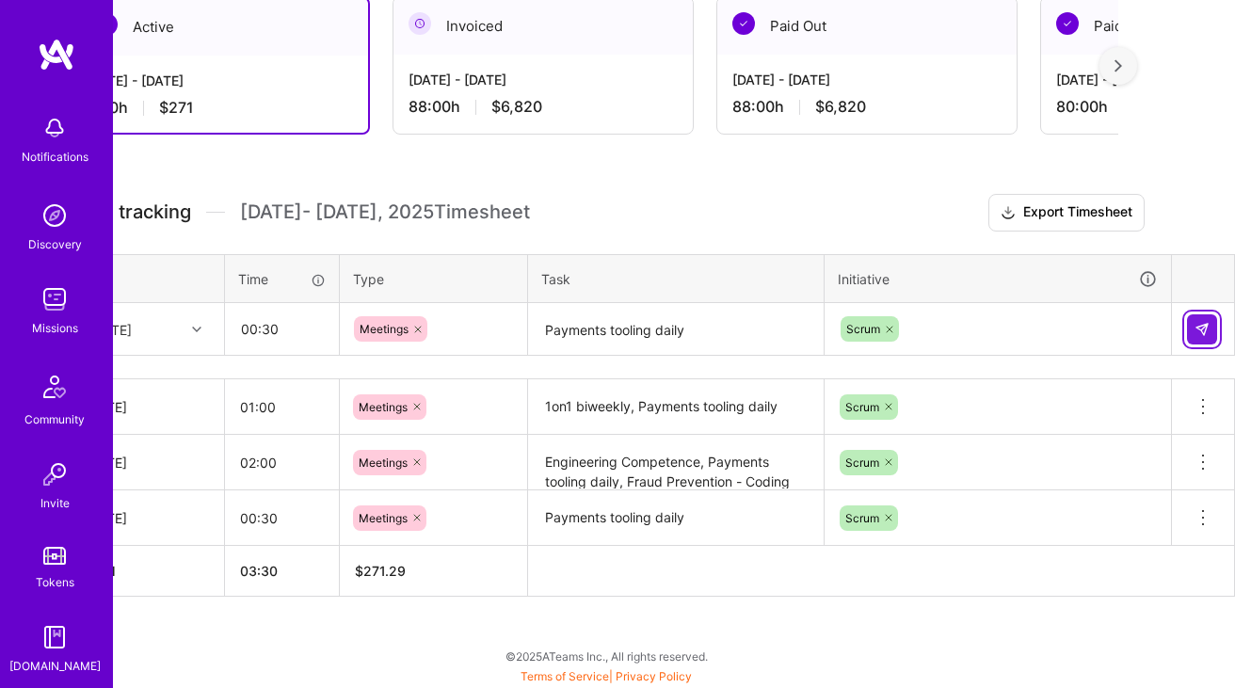
click at [1203, 334] on img at bounding box center [1202, 329] width 15 height 15
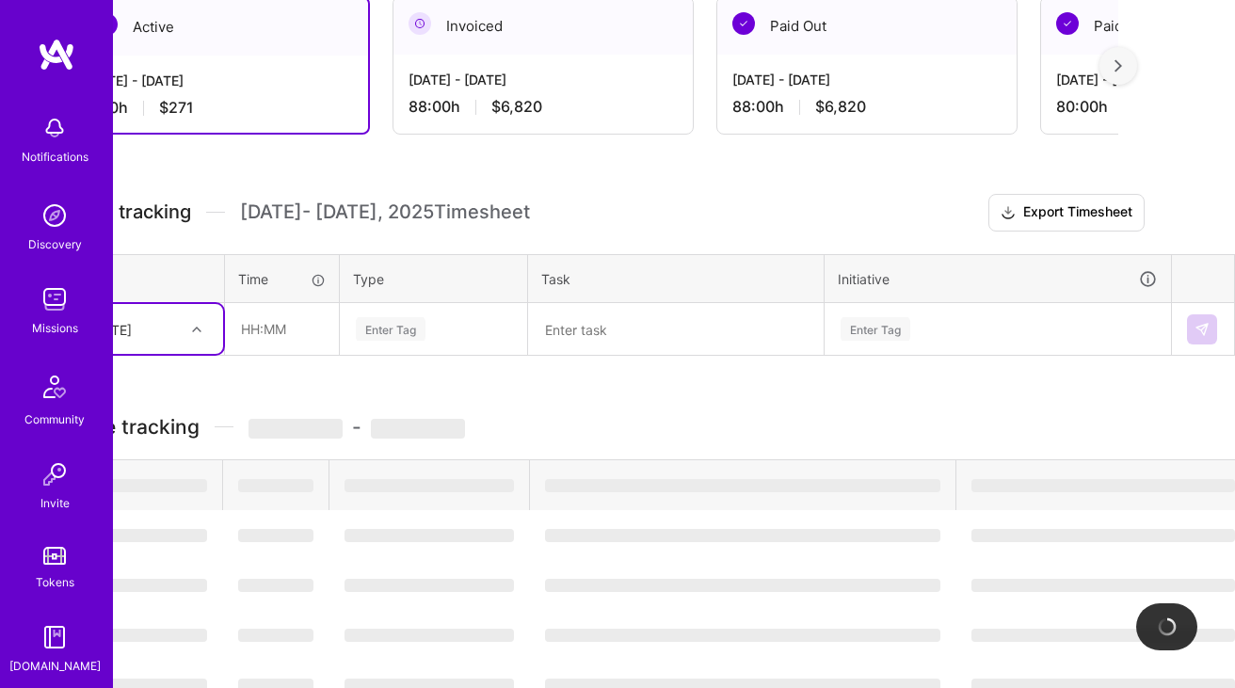
scroll to position [350, 0]
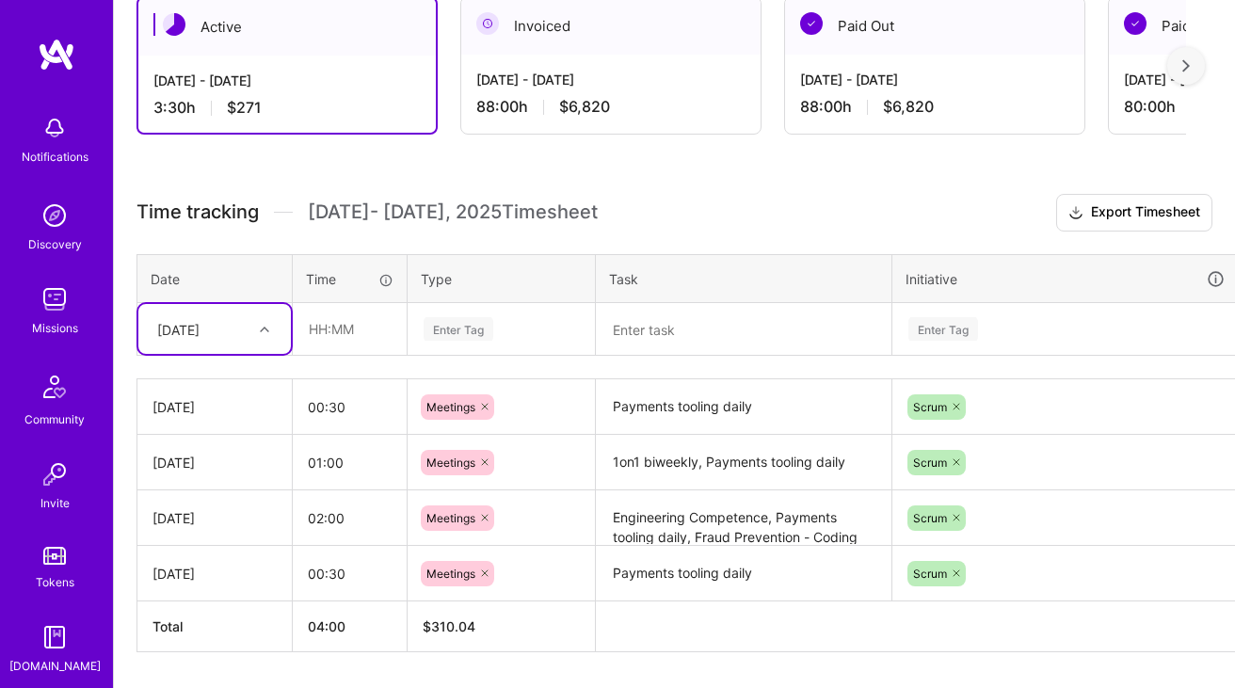
click at [266, 325] on icon at bounding box center [264, 329] width 9 height 9
click at [199, 557] on div "[DATE]" at bounding box center [214, 557] width 153 height 35
click at [350, 347] on input "text" at bounding box center [350, 329] width 112 height 50
click at [326, 329] on input "00:30" at bounding box center [350, 329] width 112 height 50
click at [414, 325] on div "Enter Tag" at bounding box center [502, 329] width 186 height 49
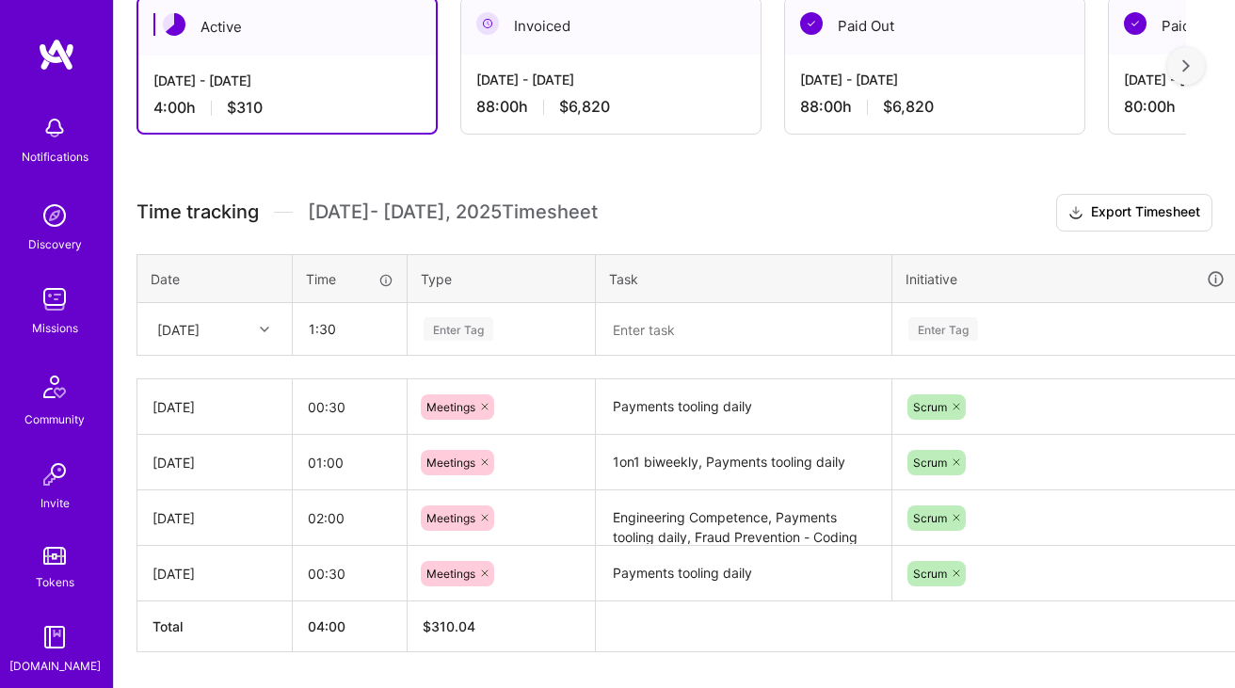
type input "01:30"
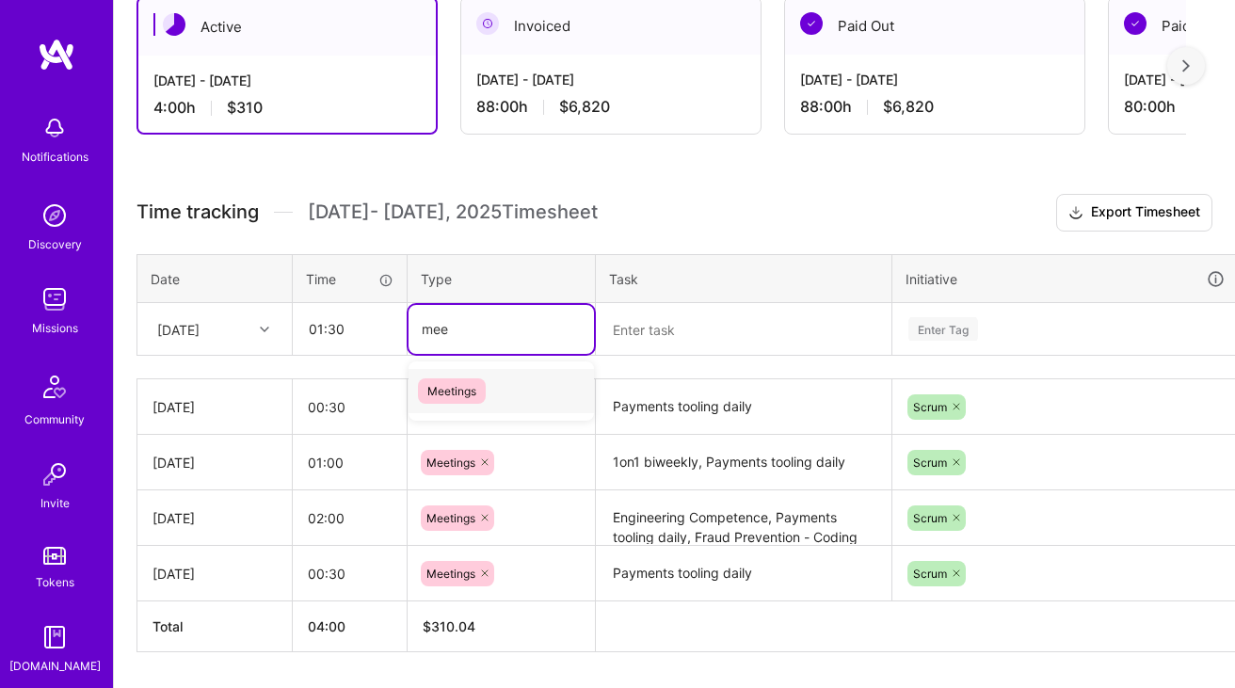
type input "mee"
click at [604, 399] on textarea "Payments tooling daily" at bounding box center [744, 407] width 292 height 52
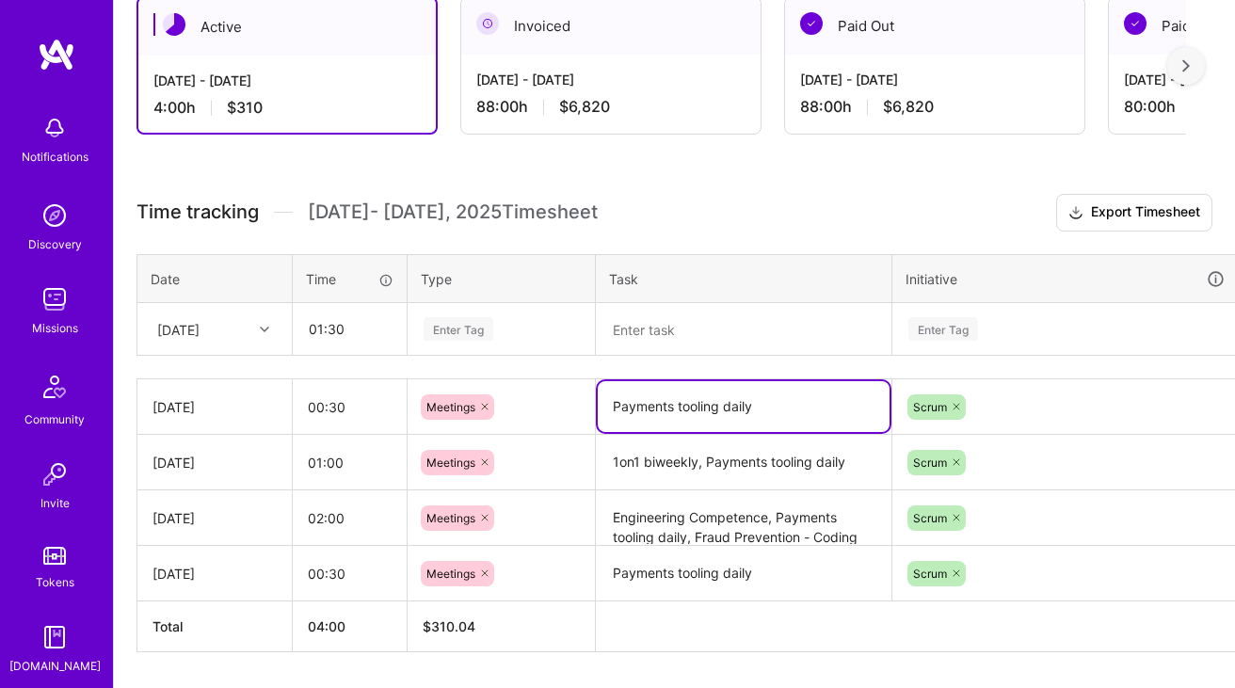
click at [508, 324] on div "Enter Tag" at bounding box center [501, 329] width 159 height 24
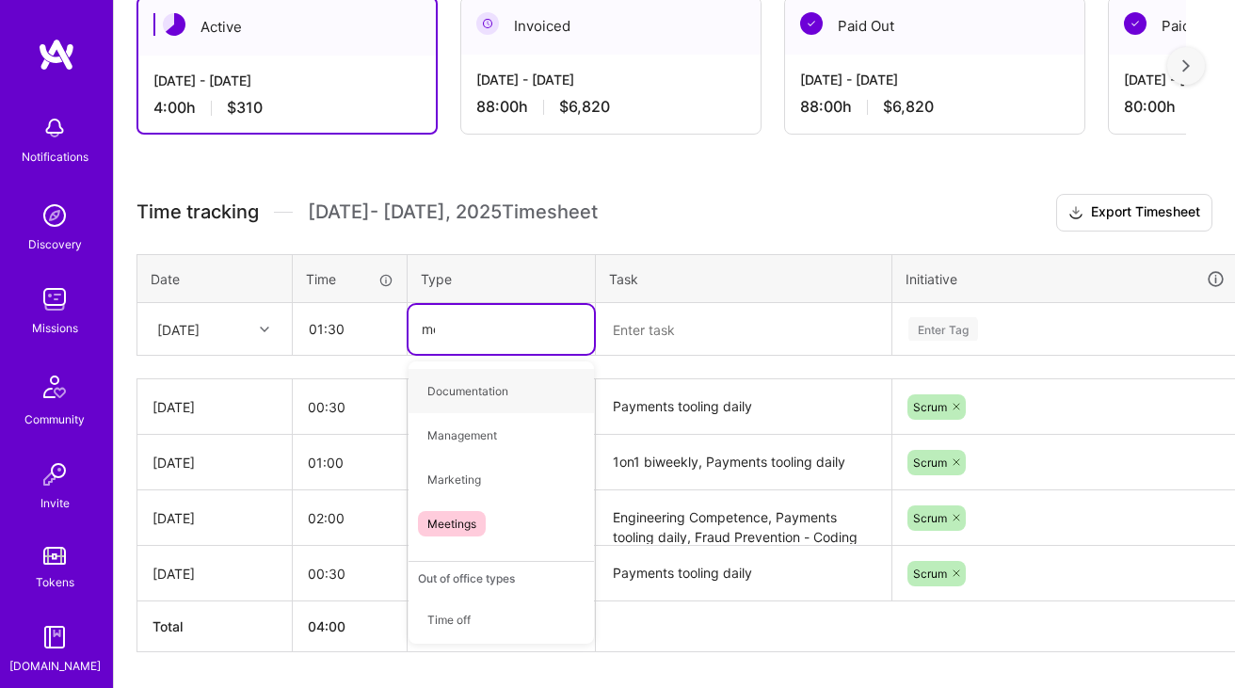
type input "mee"
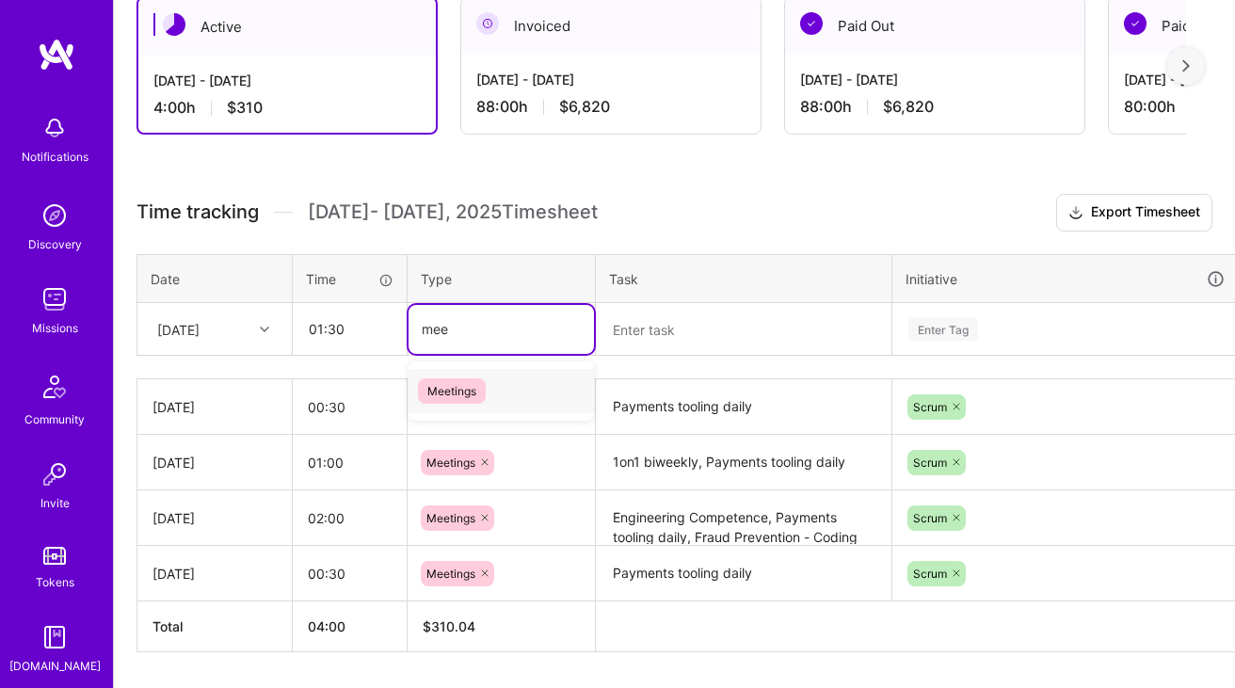
click at [458, 402] on div "Meetings" at bounding box center [502, 391] width 186 height 44
click at [652, 312] on textarea at bounding box center [744, 330] width 292 height 50
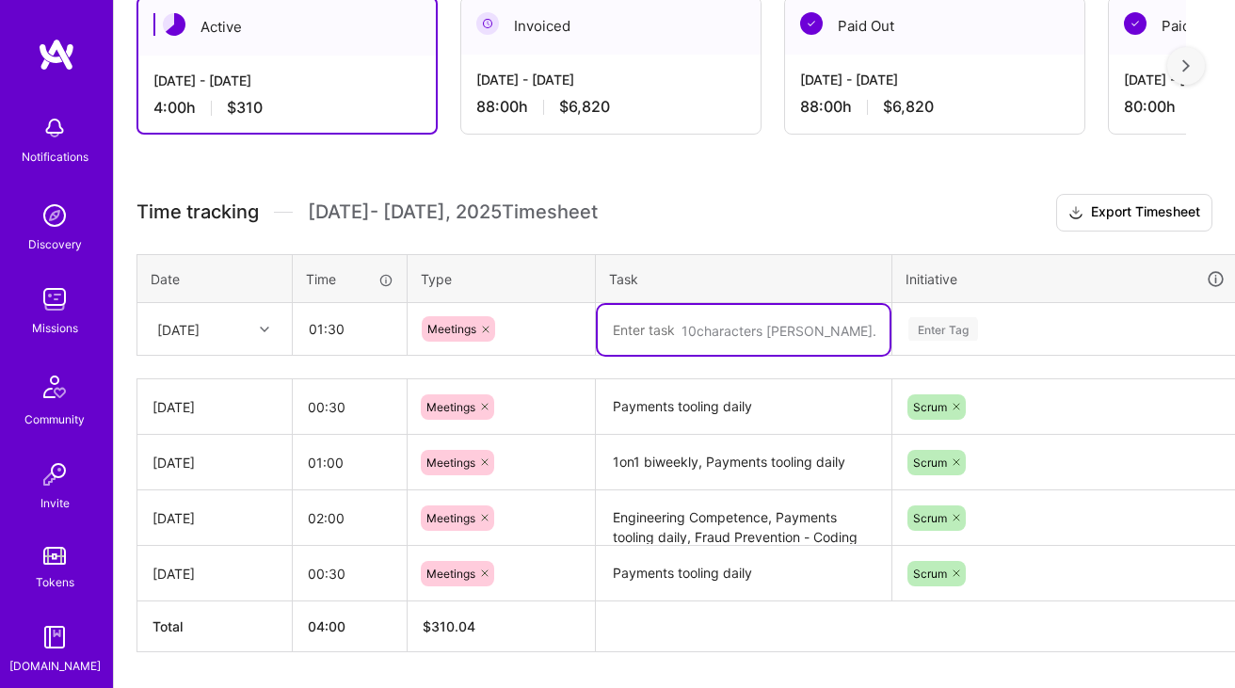
paste textarea "Payments tooling daily"
paste textarea "Fraud Prevention refinement"
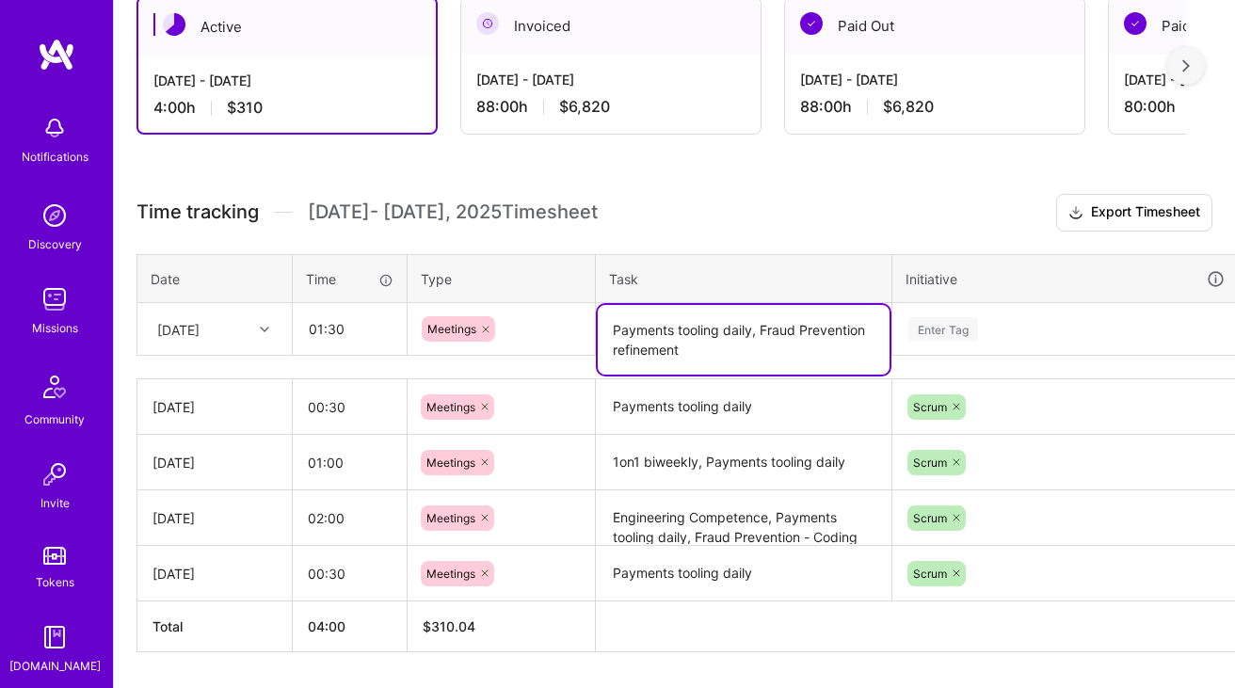
type textarea "Payments tooling daily, Fraud Prevention refinement"
click at [979, 325] on div "Enter Tag" at bounding box center [1066, 329] width 318 height 24
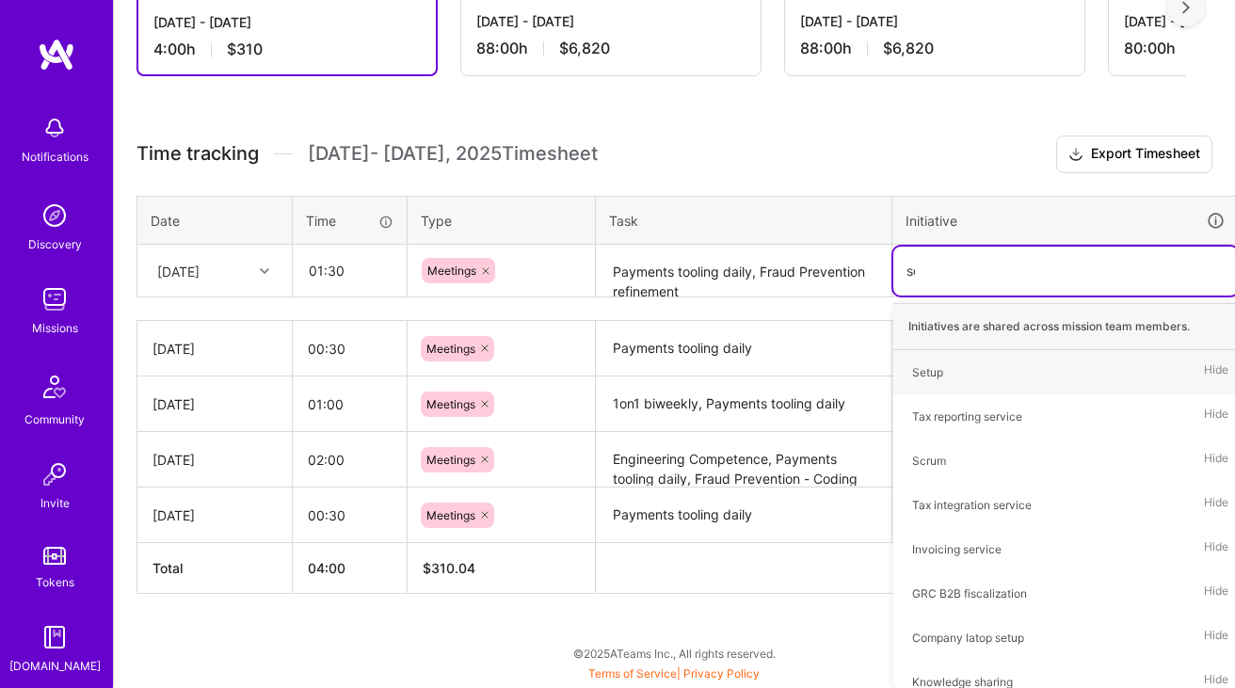
scroll to position [406, 0]
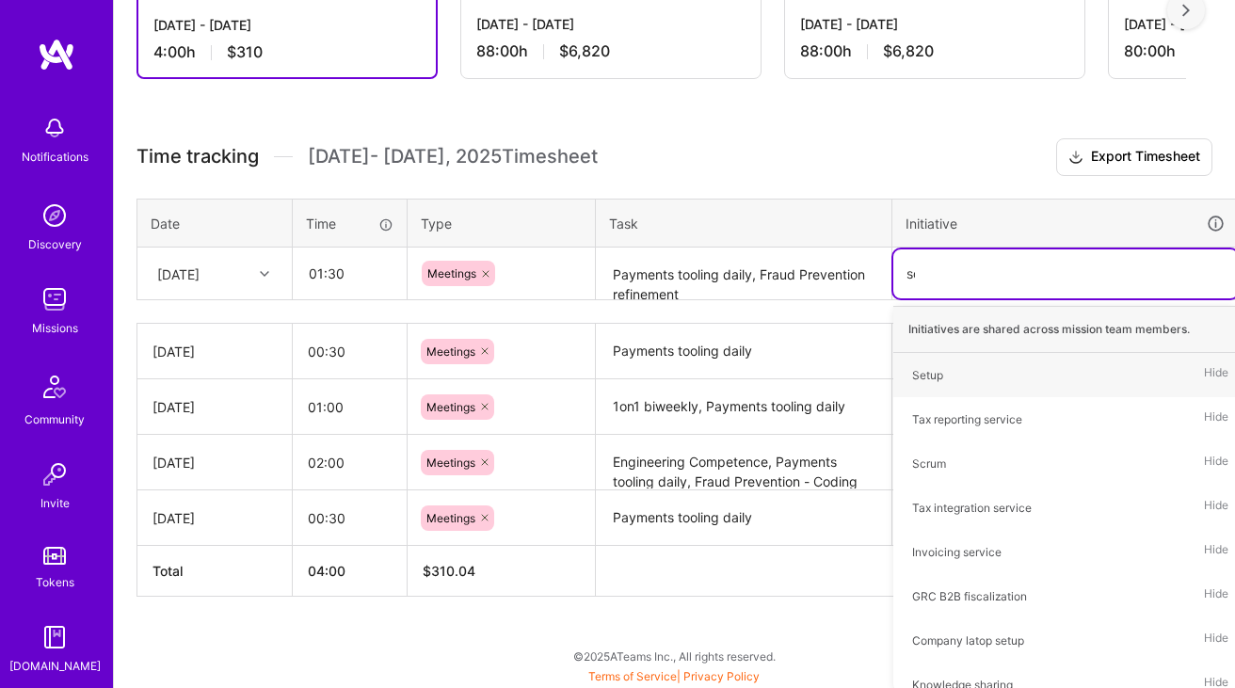
type input "scr"
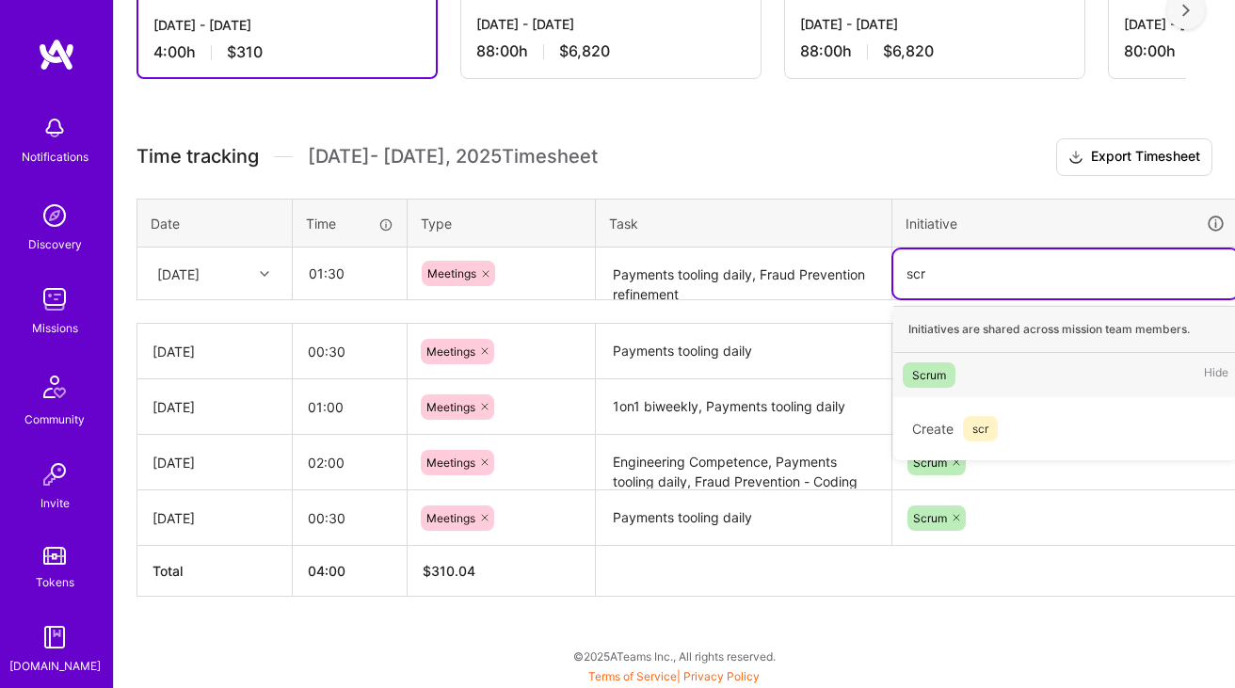
click at [950, 363] on span "Scrum" at bounding box center [929, 375] width 53 height 25
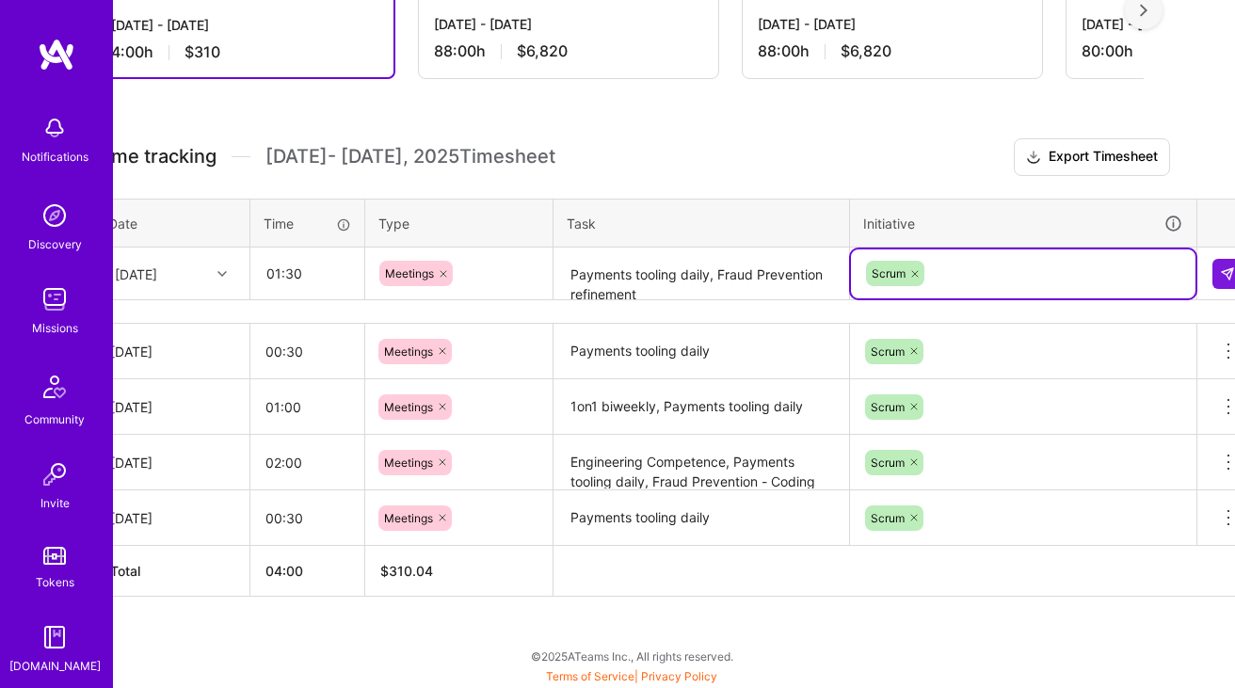
scroll to position [406, 68]
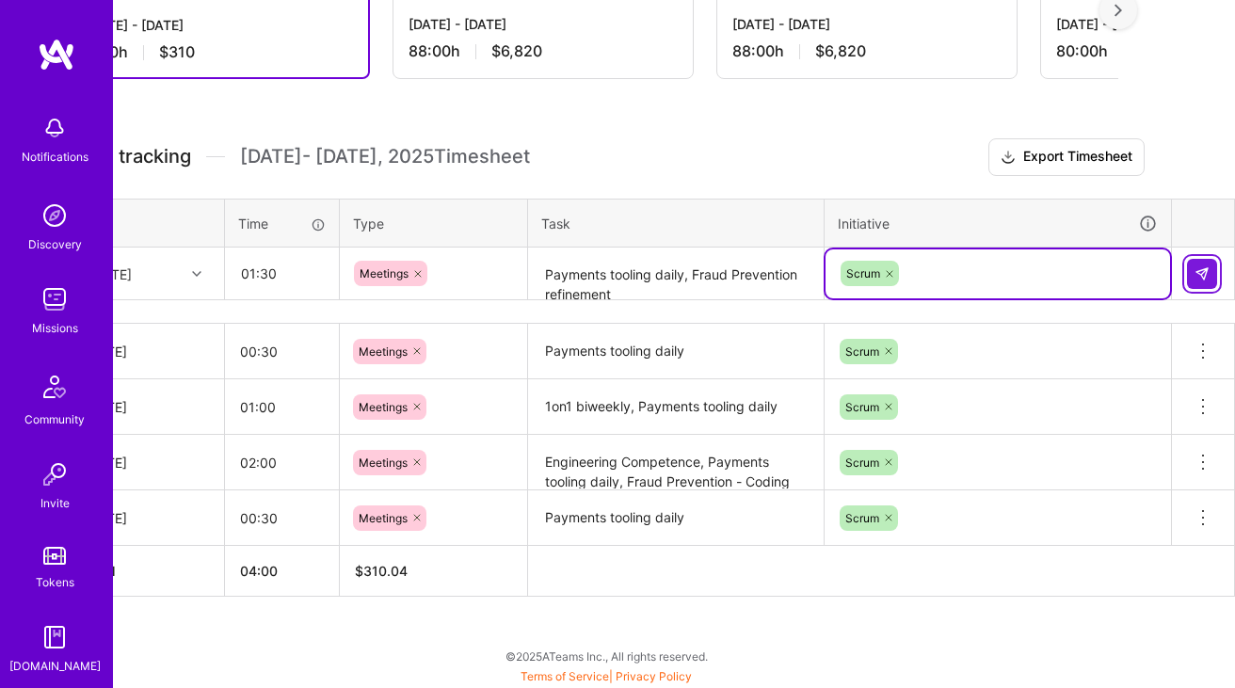
click at [1191, 280] on button at bounding box center [1202, 274] width 30 height 30
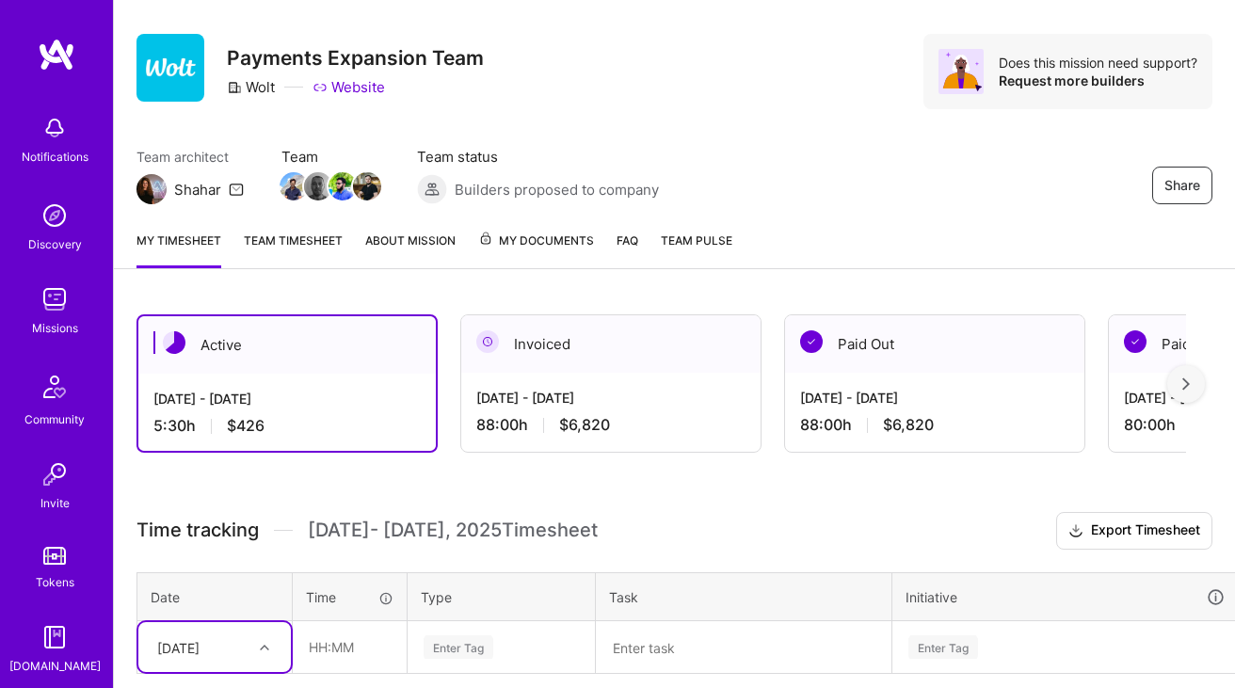
scroll to position [0, 0]
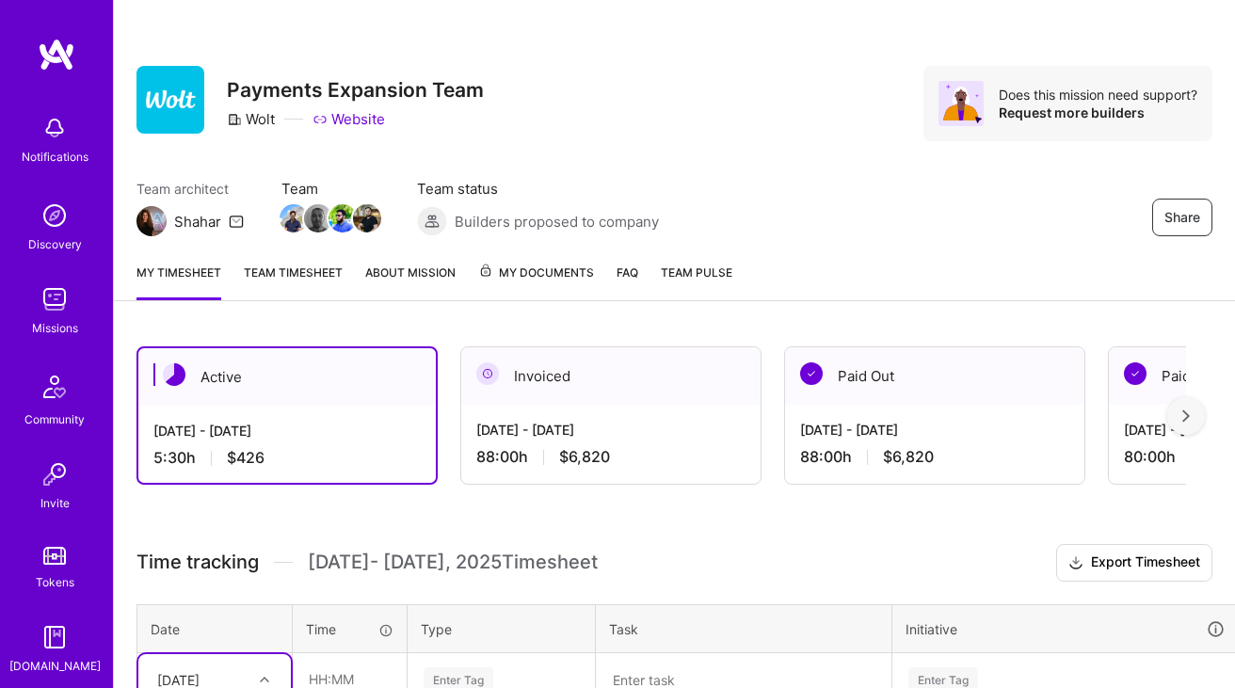
click at [530, 396] on div "Invoiced" at bounding box center [610, 375] width 299 height 57
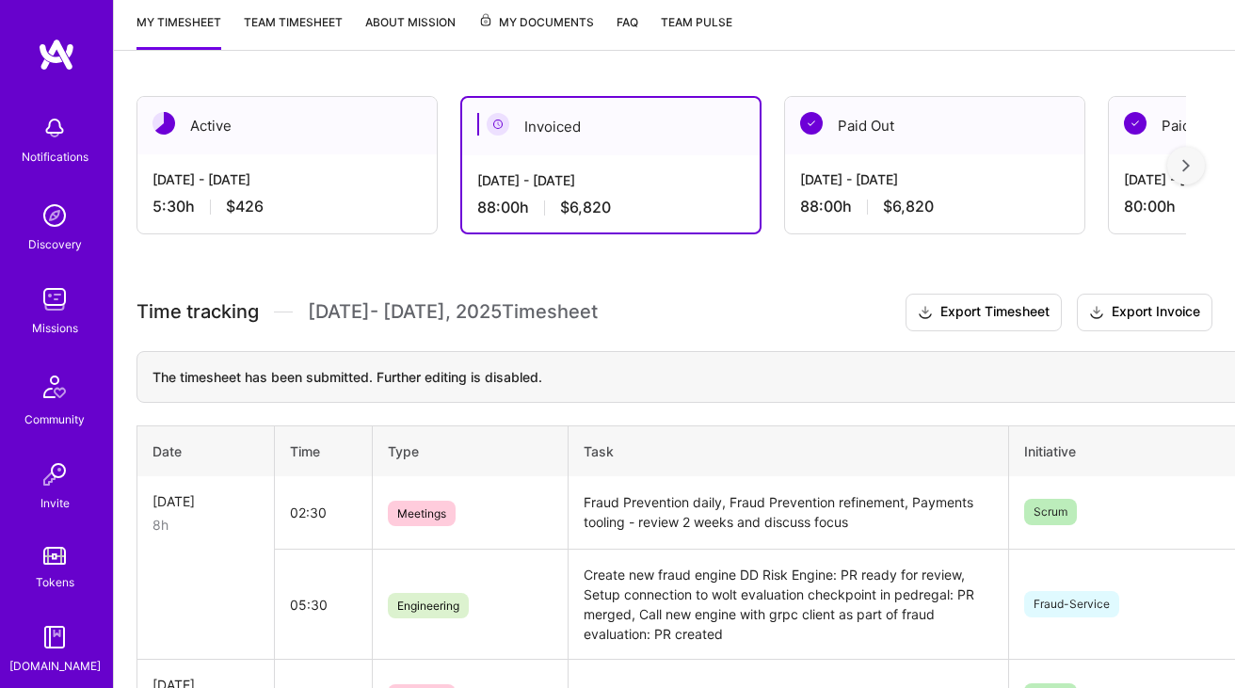
scroll to position [564, 0]
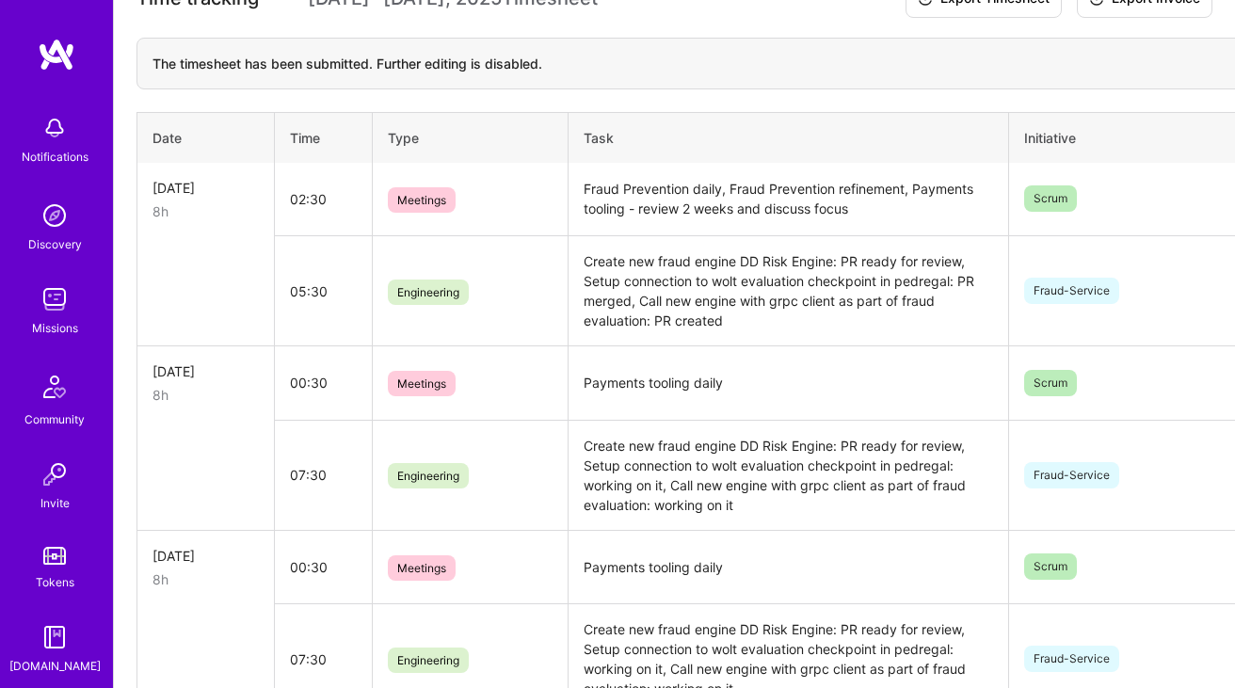
click at [793, 262] on td "Create new fraud engine DD Risk Engine: PR ready for review, Setup connection t…" at bounding box center [788, 291] width 441 height 110
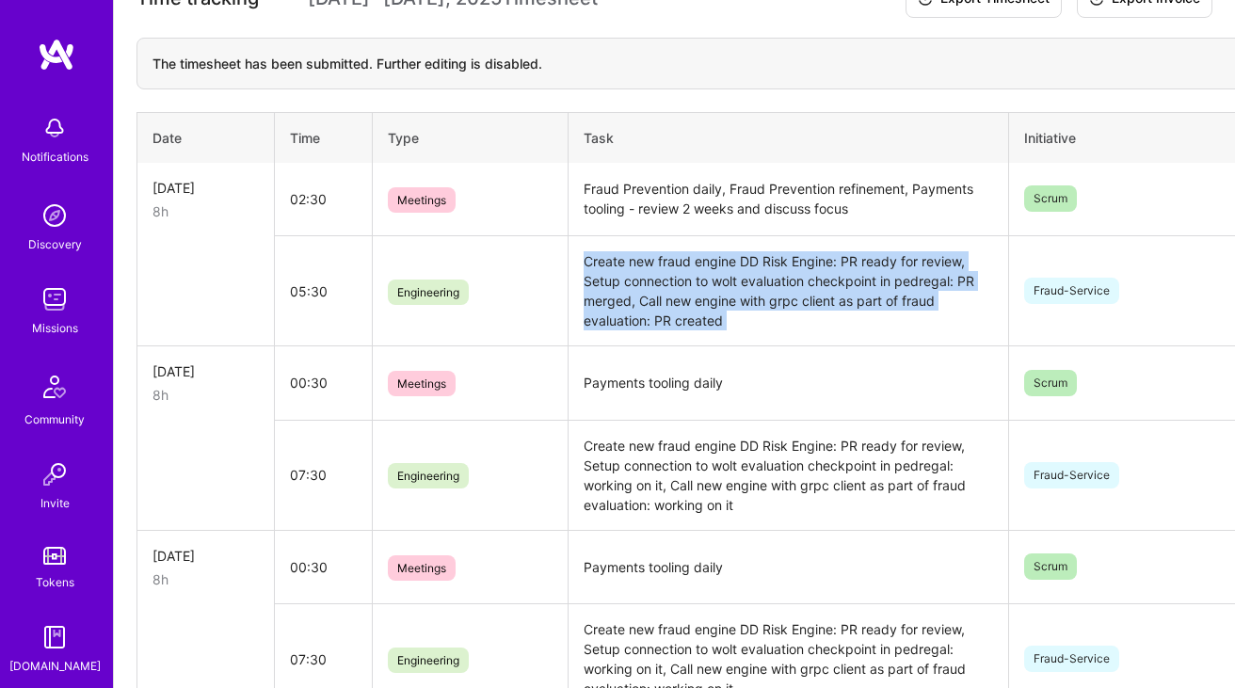
copy td "Create new fraud engine DD Risk Engine: PR ready for review, Setup connection t…"
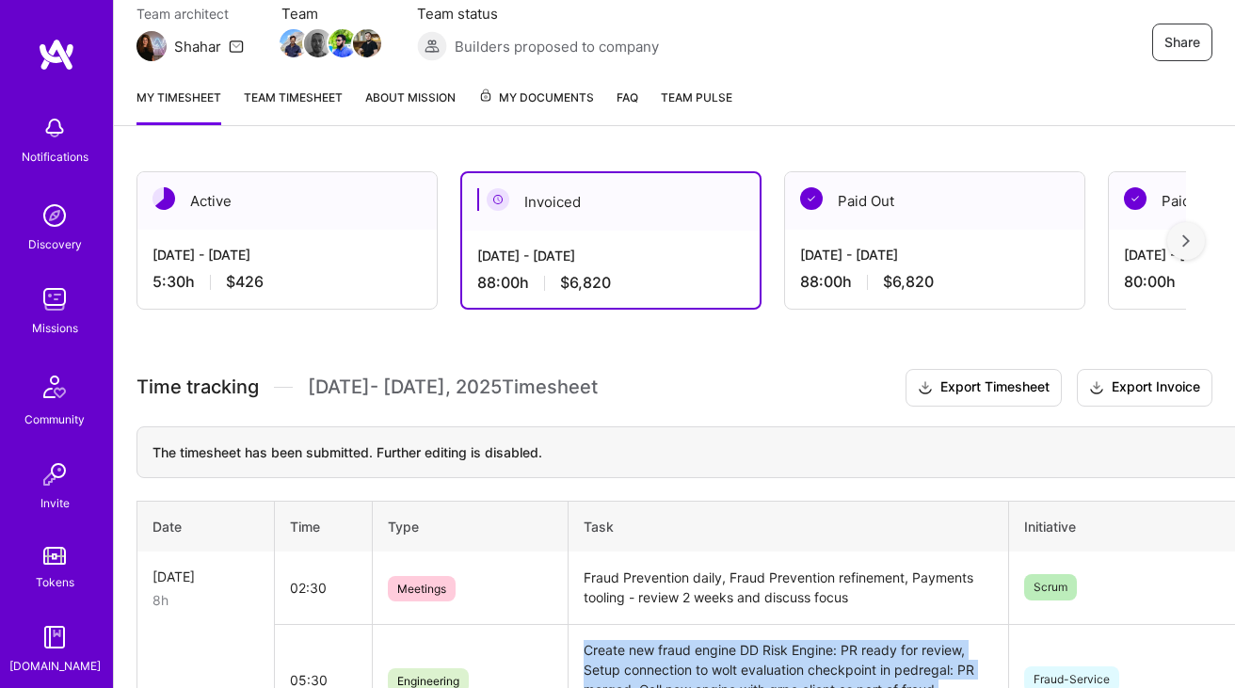
scroll to position [0, 0]
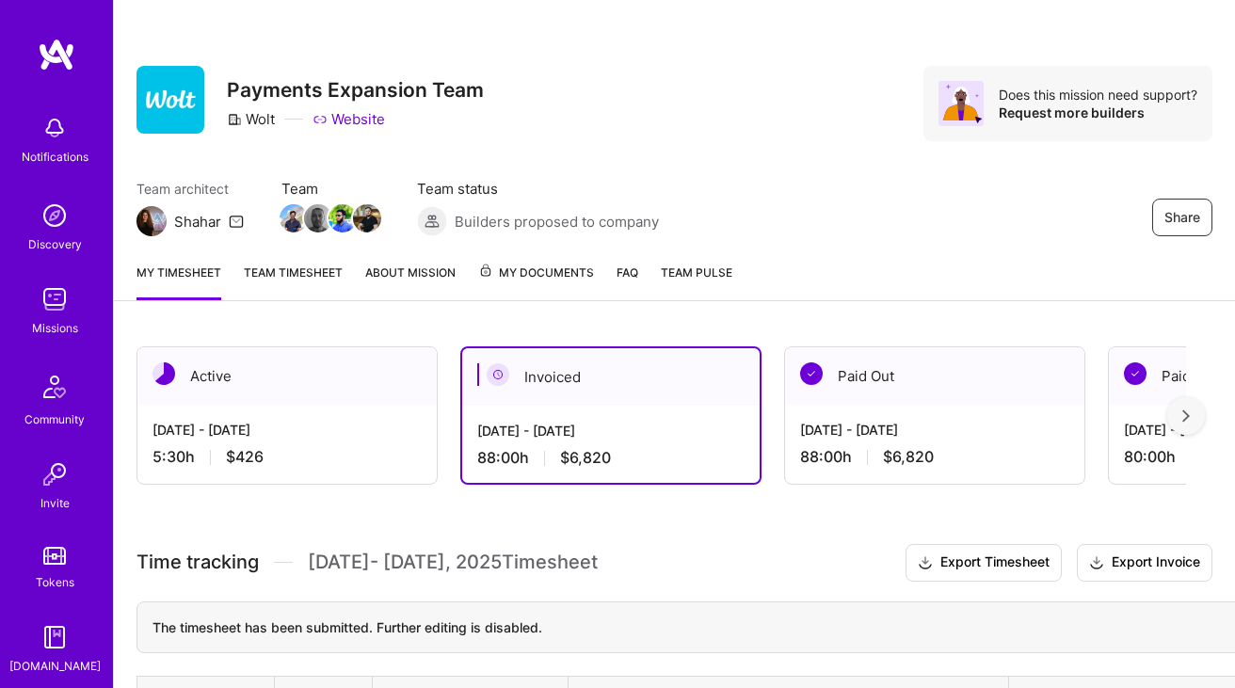
click at [250, 400] on div "Active" at bounding box center [286, 375] width 299 height 57
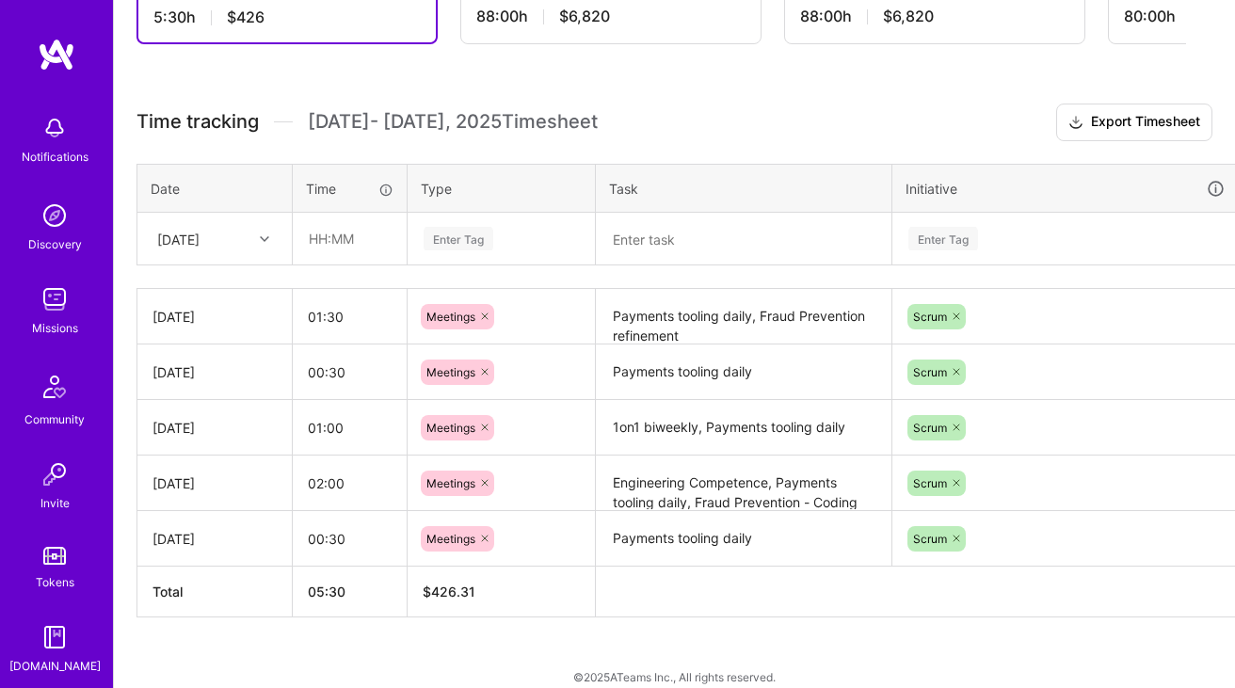
scroll to position [461, 0]
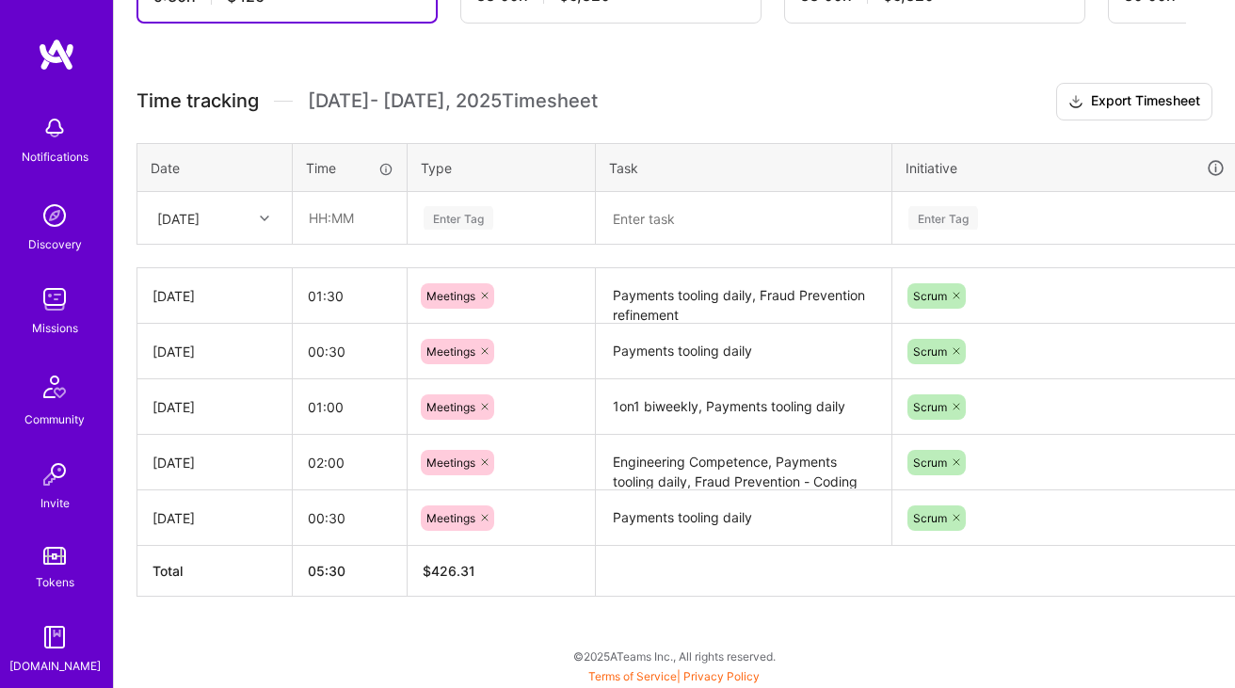
click at [263, 224] on div at bounding box center [266, 218] width 29 height 24
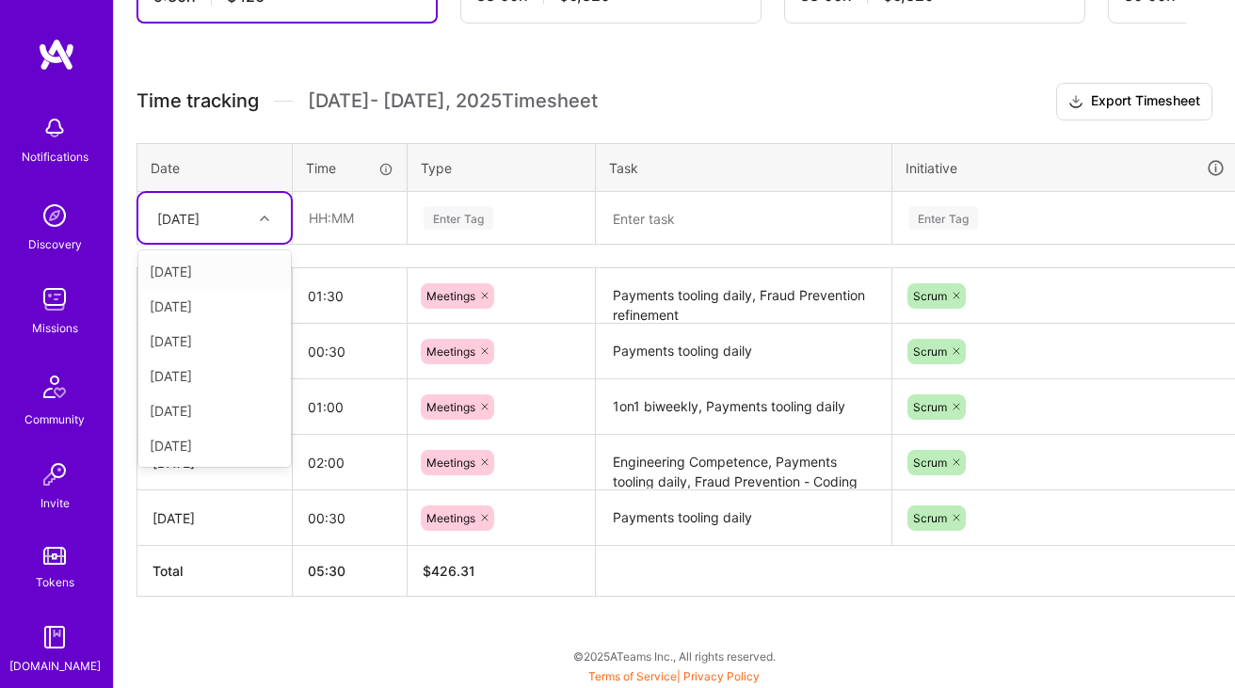
click at [236, 281] on div "[DATE]" at bounding box center [214, 271] width 153 height 35
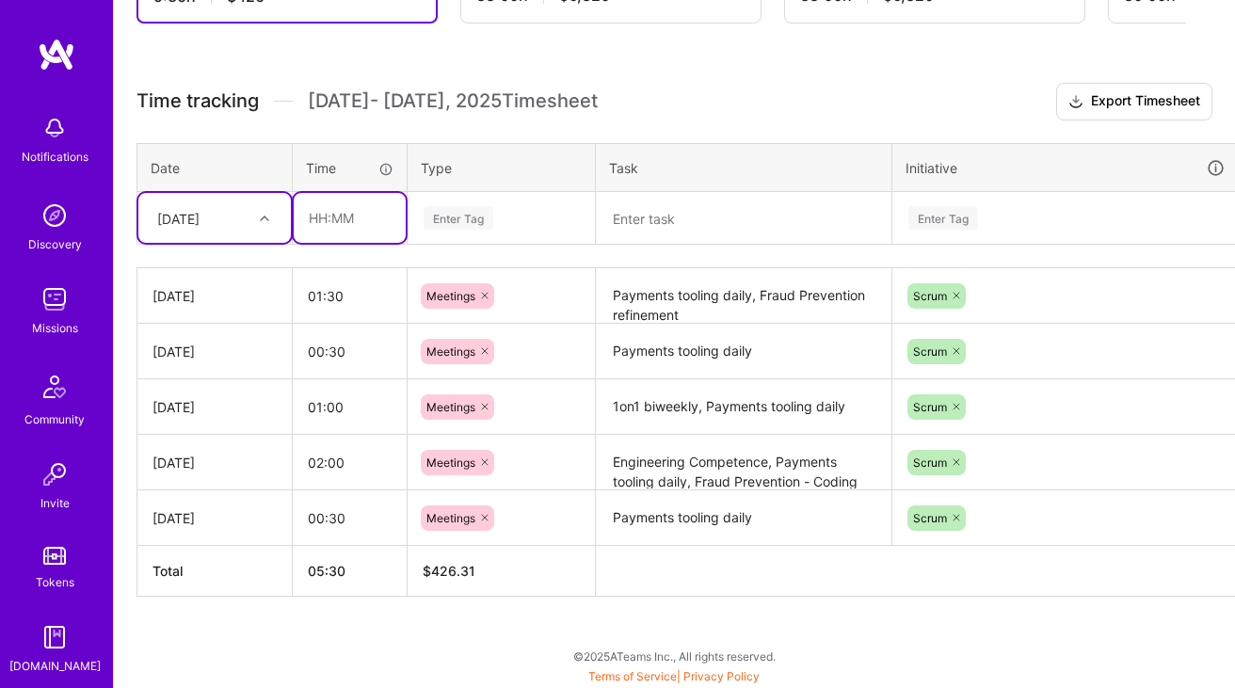
click at [386, 219] on input "text" at bounding box center [350, 218] width 112 height 50
type input "07:30"
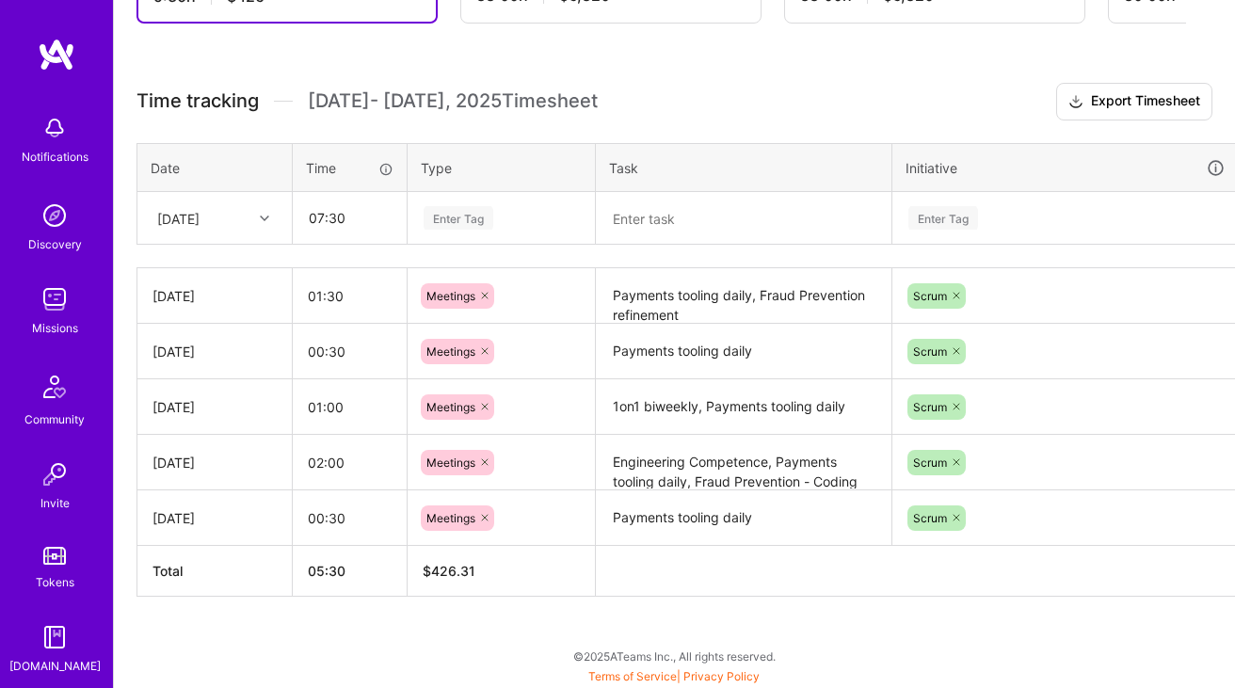
click at [509, 201] on div "Enter Tag" at bounding box center [502, 218] width 186 height 49
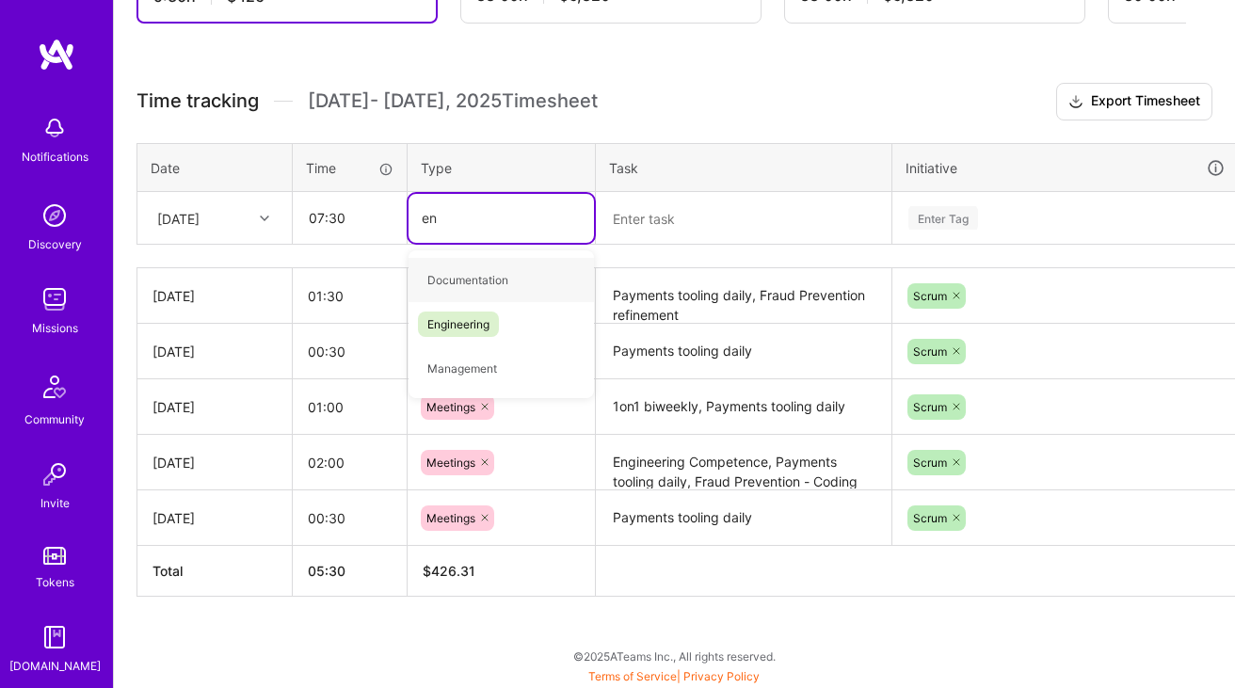
type input "eng"
click at [483, 267] on span "Engineering" at bounding box center [458, 279] width 81 height 25
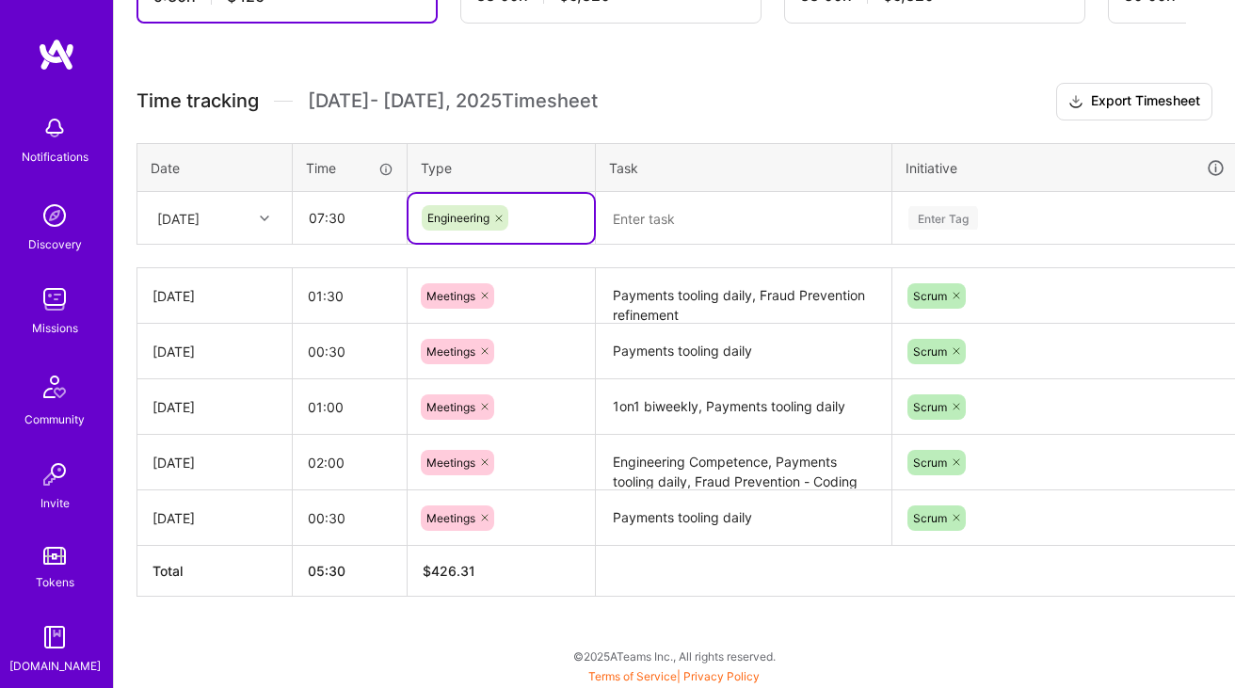
click at [724, 198] on textarea at bounding box center [744, 218] width 292 height 49
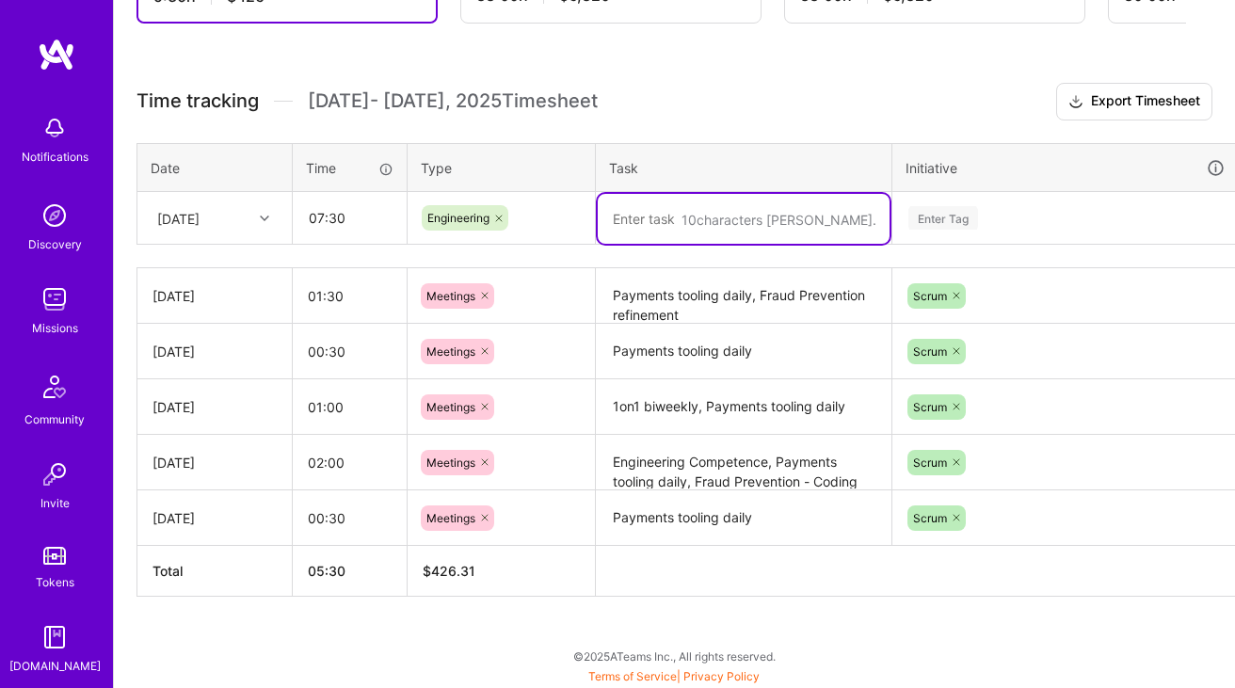
paste textarea "Create new fraud engine DD Risk Engine: PR ready for review, Setup connection t…"
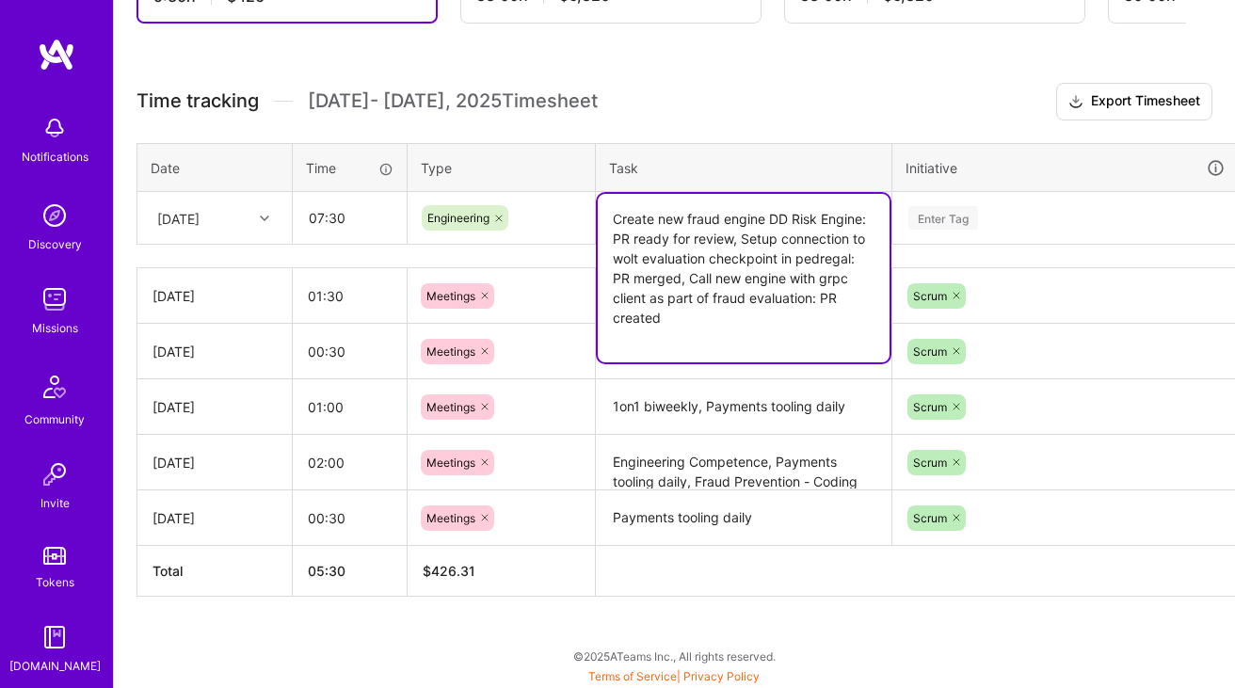
type textarea "Create new fraud engine DD Risk Engine: PR ready for review, Setup connection t…"
